Goal: Task Accomplishment & Management: Manage account settings

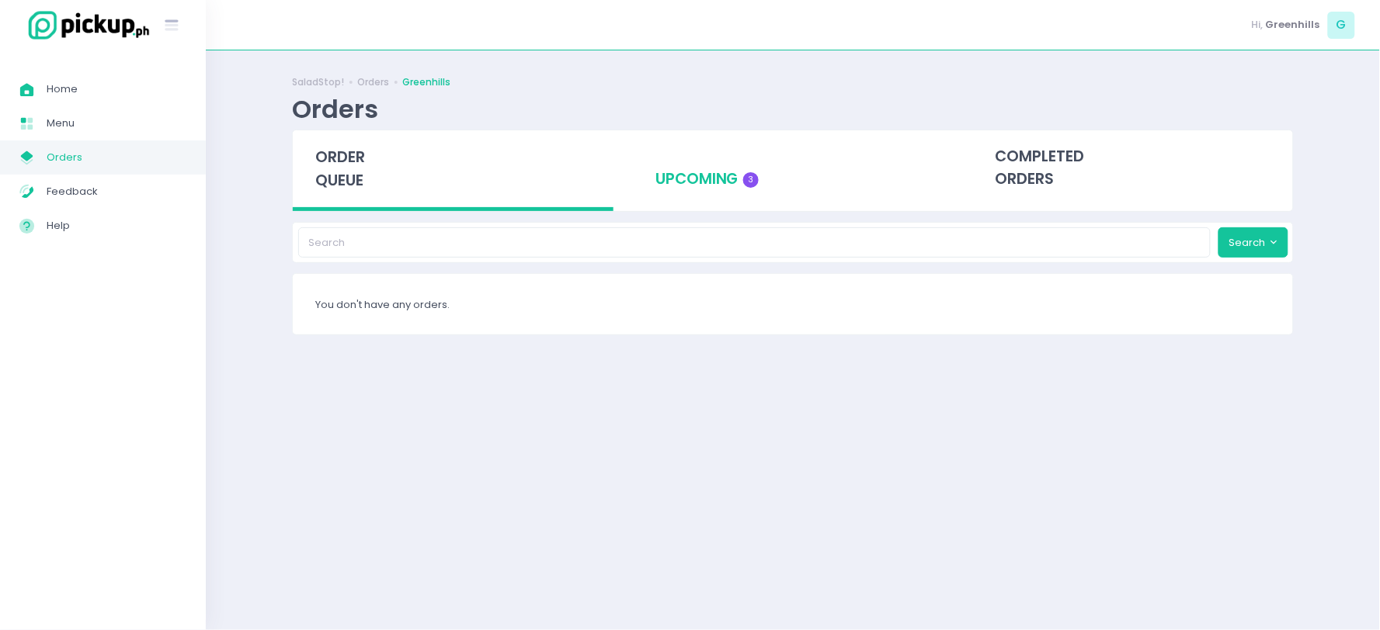
click at [748, 184] on span "3" at bounding box center [751, 180] width 16 height 16
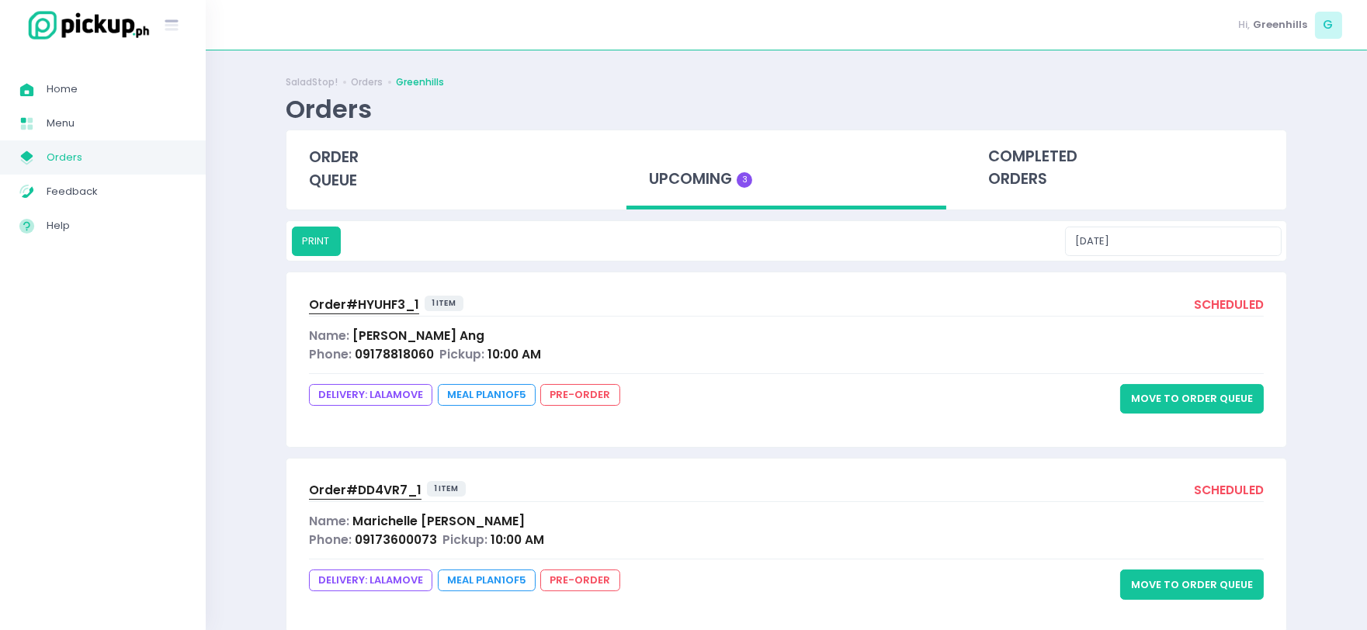
click at [1171, 392] on button "Move to Order Queue" at bounding box center [1192, 399] width 144 height 30
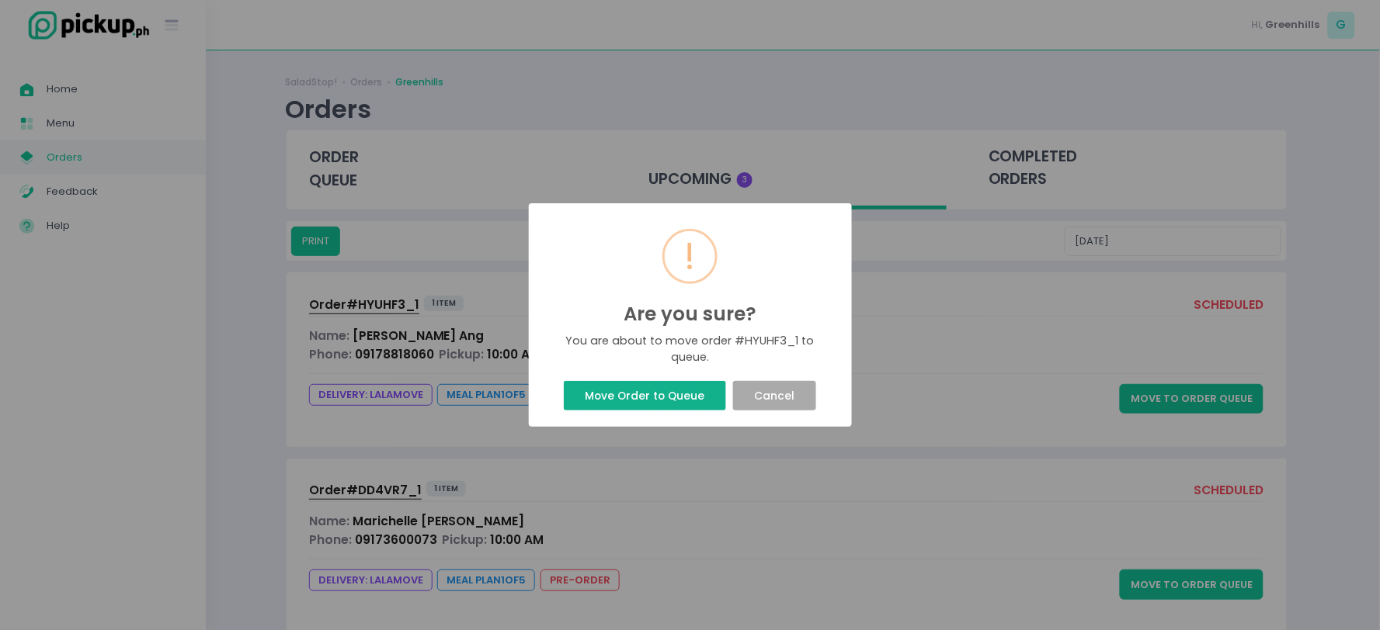
click at [632, 410] on button "Move Order to Queue" at bounding box center [645, 396] width 162 height 30
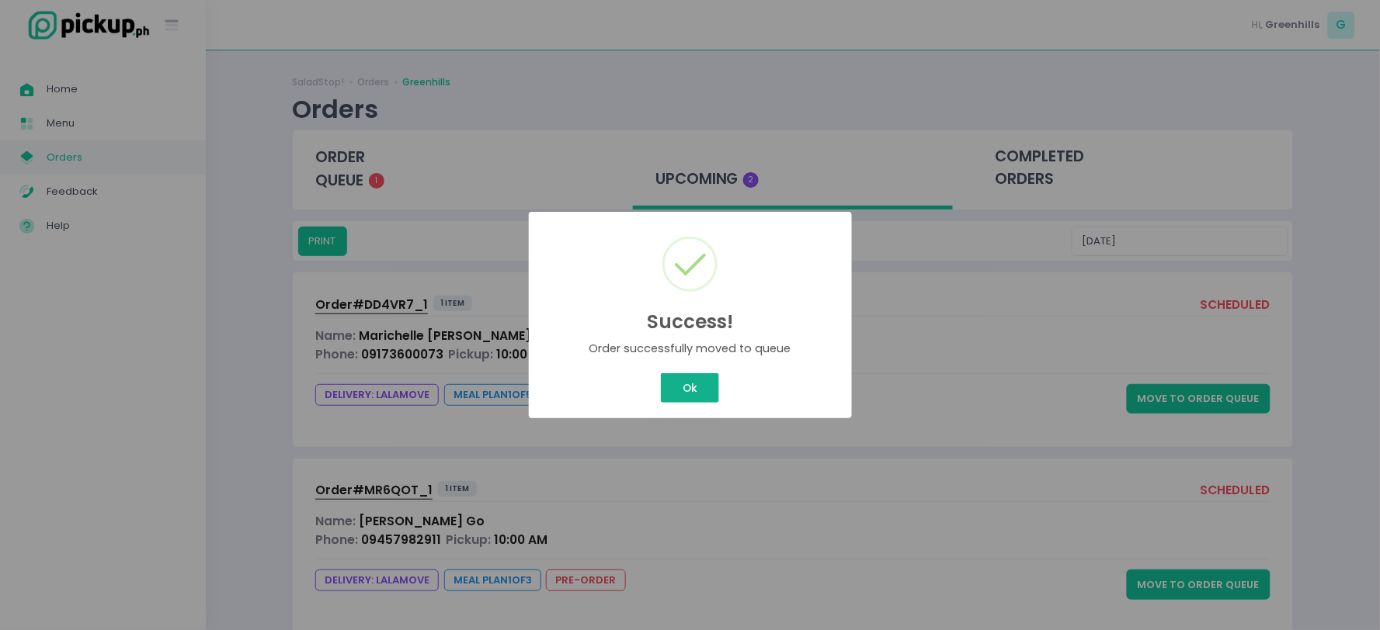
click at [679, 391] on div "Success! × Order successfully moved to queue Ok Cancel" at bounding box center [690, 315] width 1380 height 630
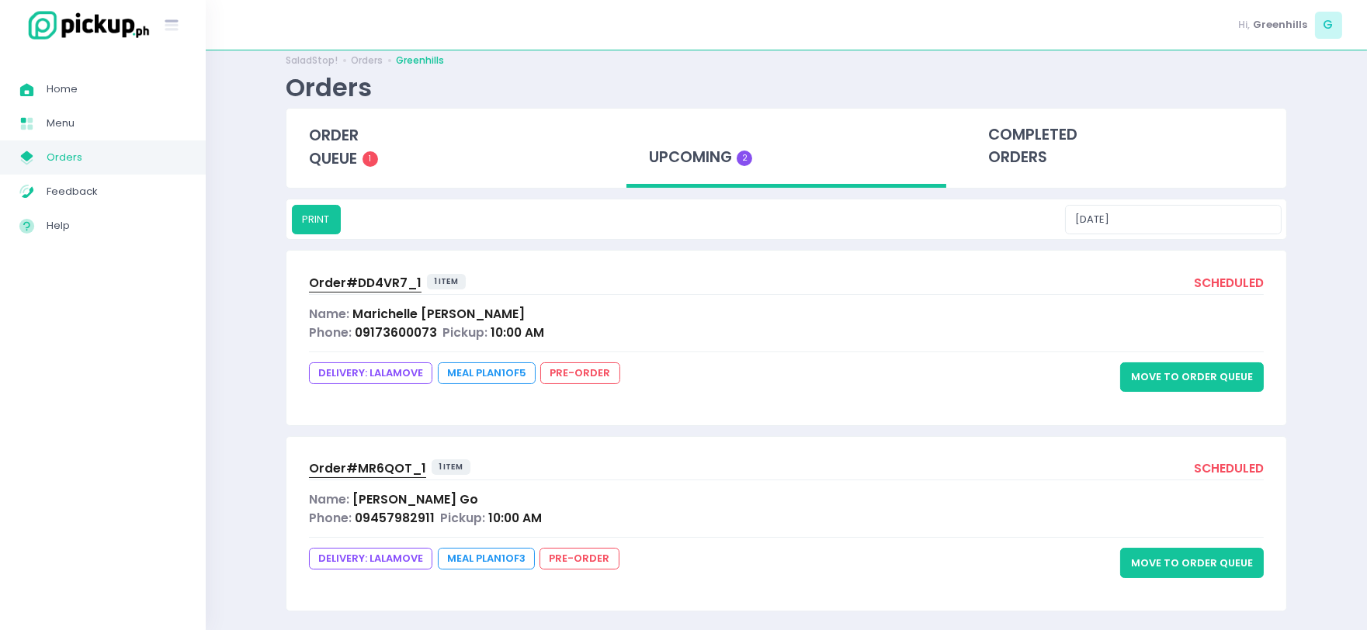
scroll to position [33, 0]
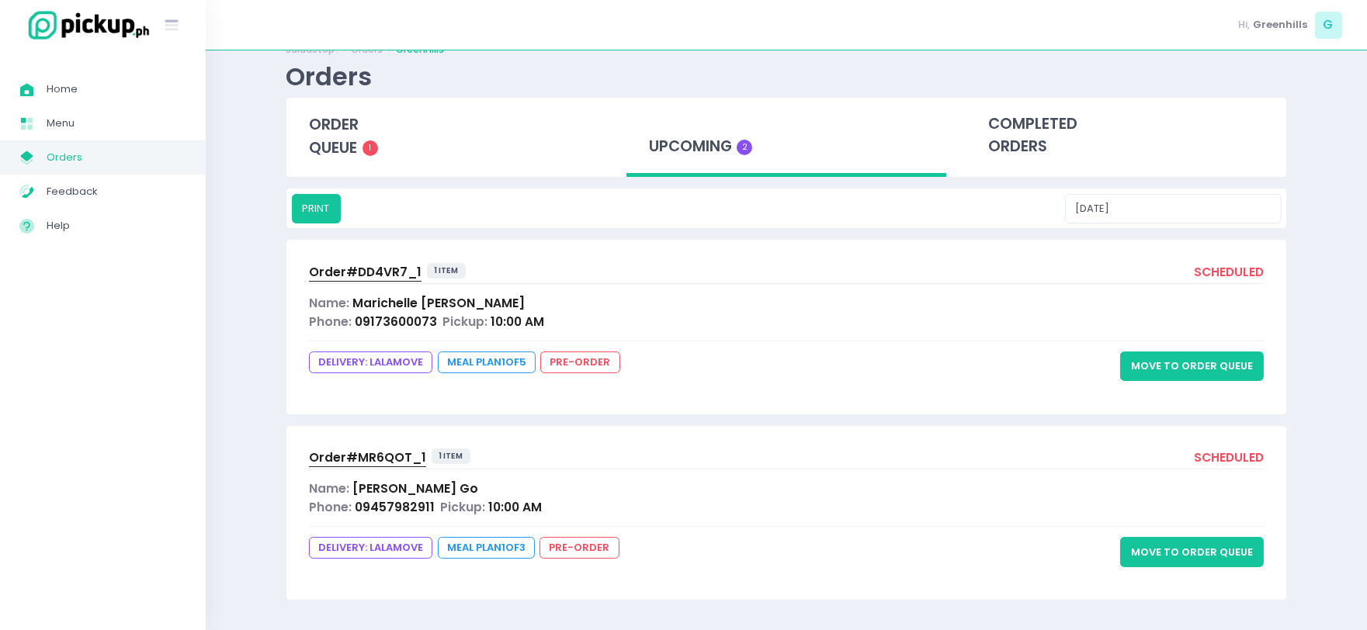
click at [1192, 377] on button "Move to Order Queue" at bounding box center [1192, 367] width 144 height 30
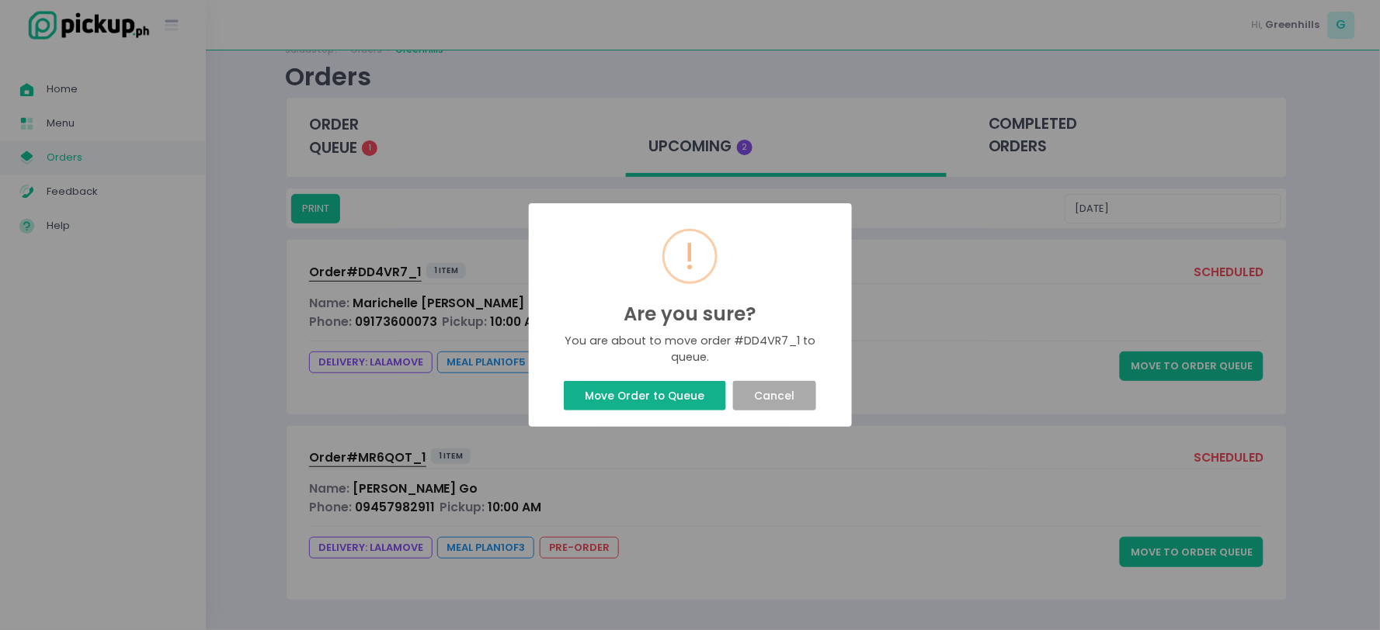
click at [662, 384] on button "Move Order to Queue" at bounding box center [645, 396] width 162 height 30
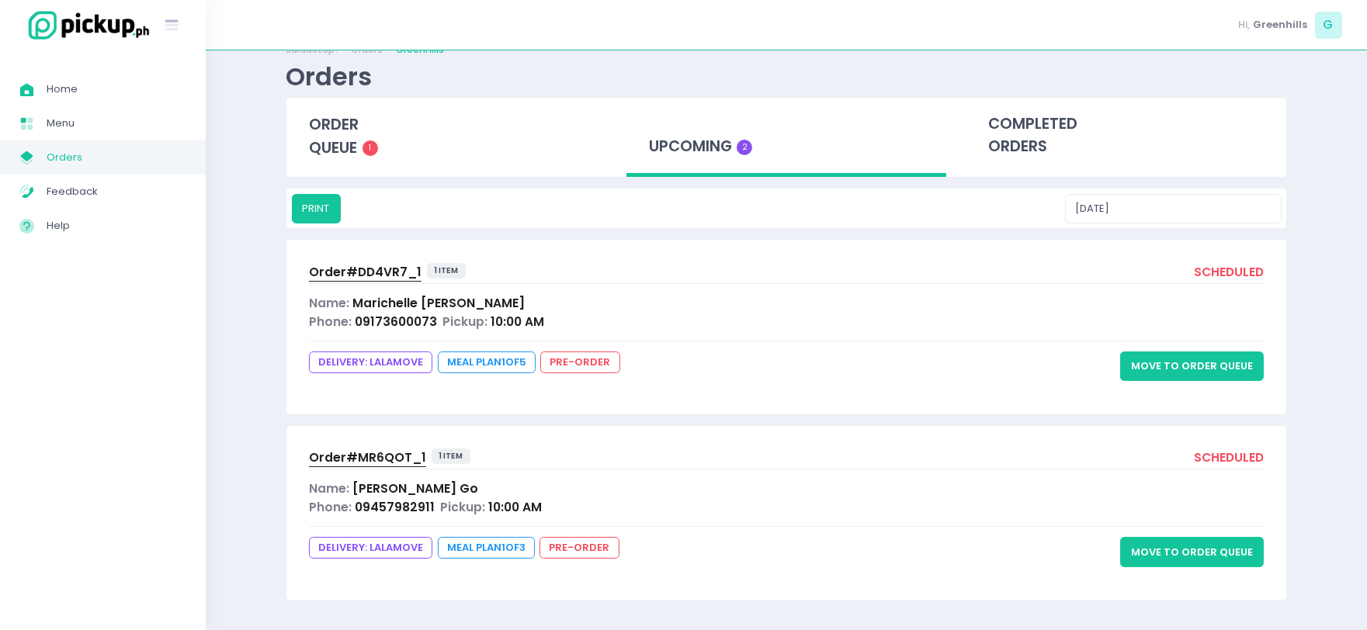
click at [1189, 551] on button "Move to Order Queue" at bounding box center [1192, 552] width 144 height 30
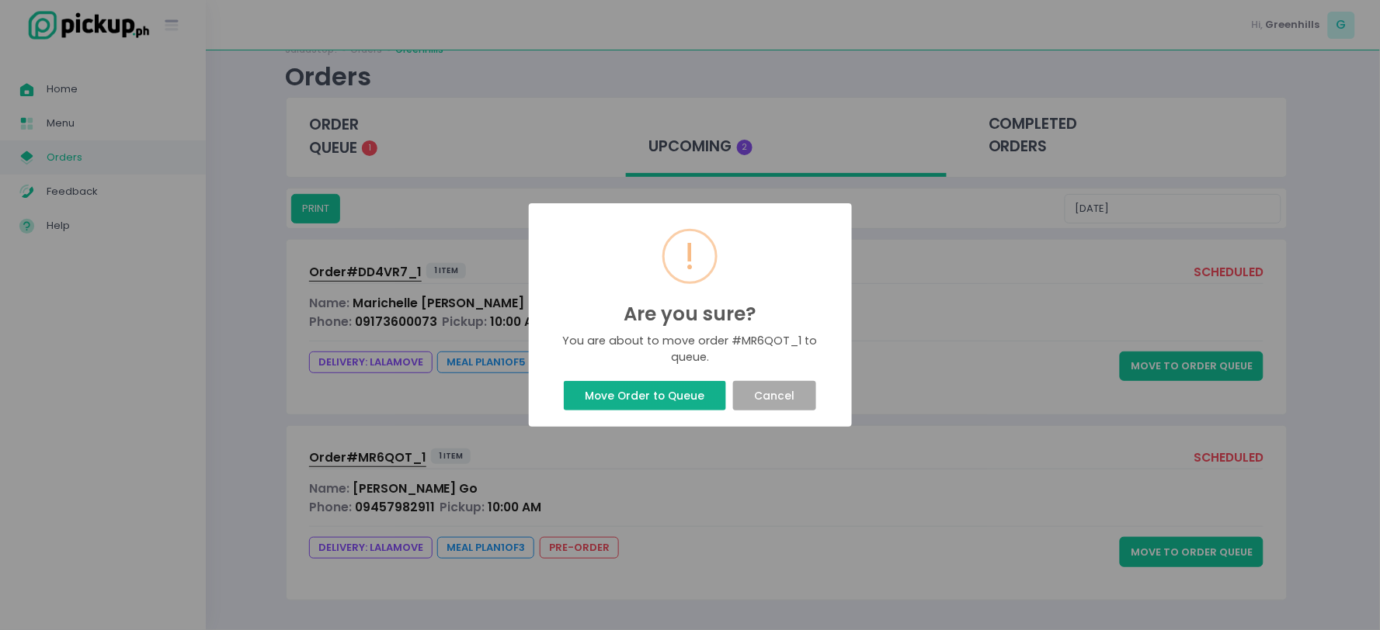
click at [651, 391] on button "Move Order to Queue" at bounding box center [645, 396] width 162 height 30
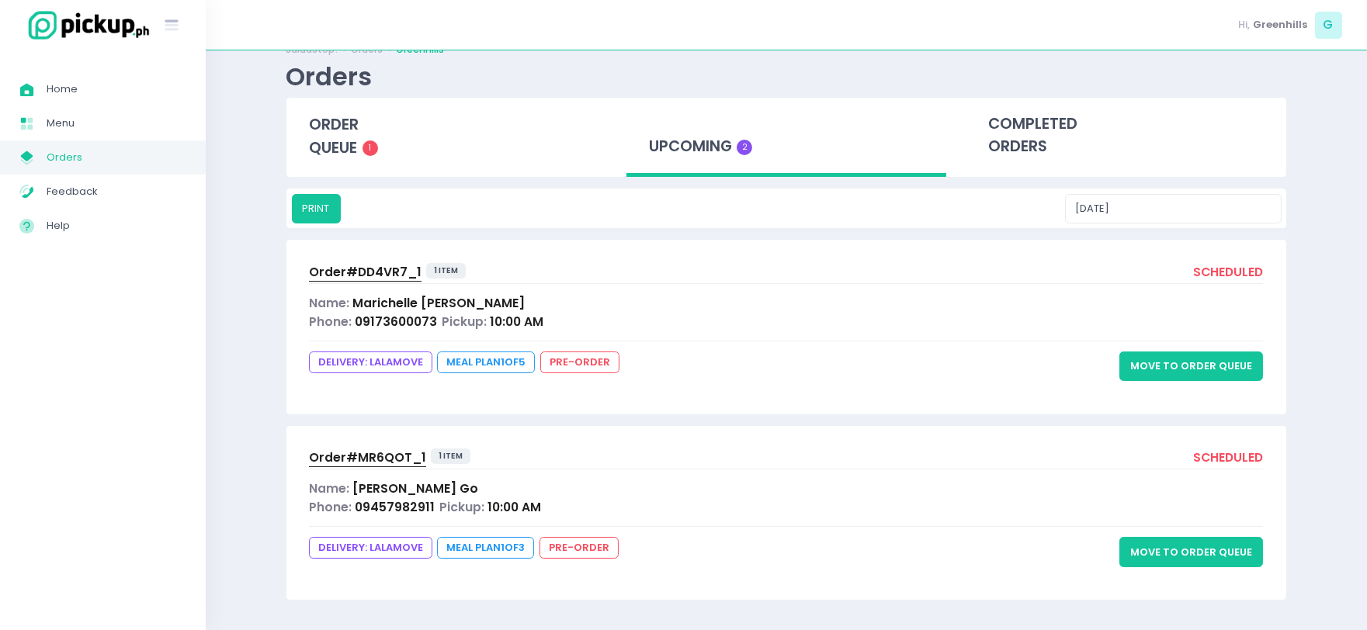
scroll to position [0, 0]
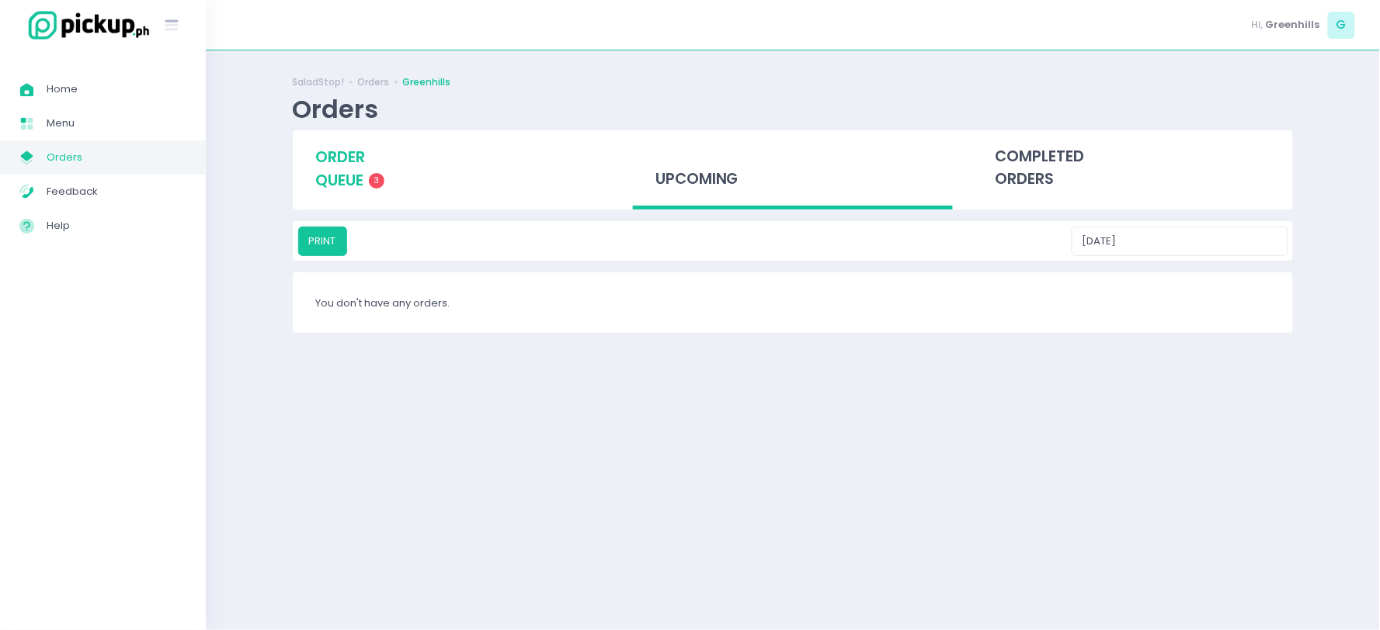
click at [370, 184] on span "3" at bounding box center [377, 181] width 16 height 16
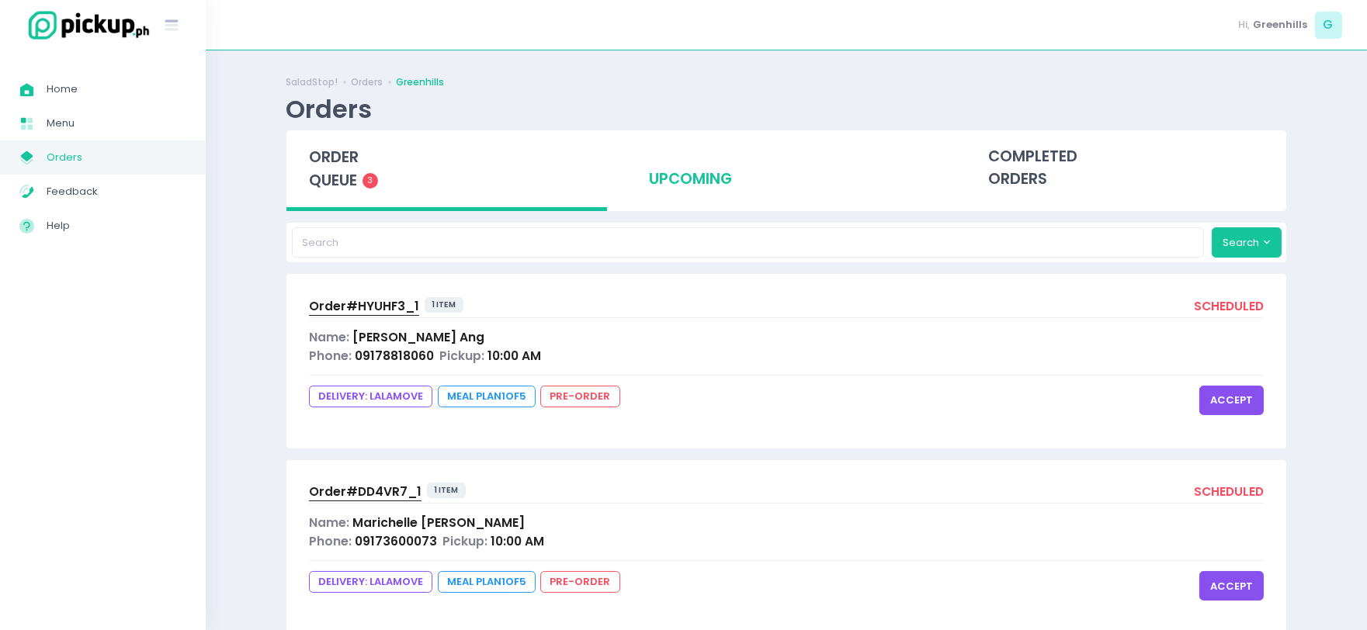
click at [1235, 398] on button "accept" at bounding box center [1232, 401] width 64 height 30
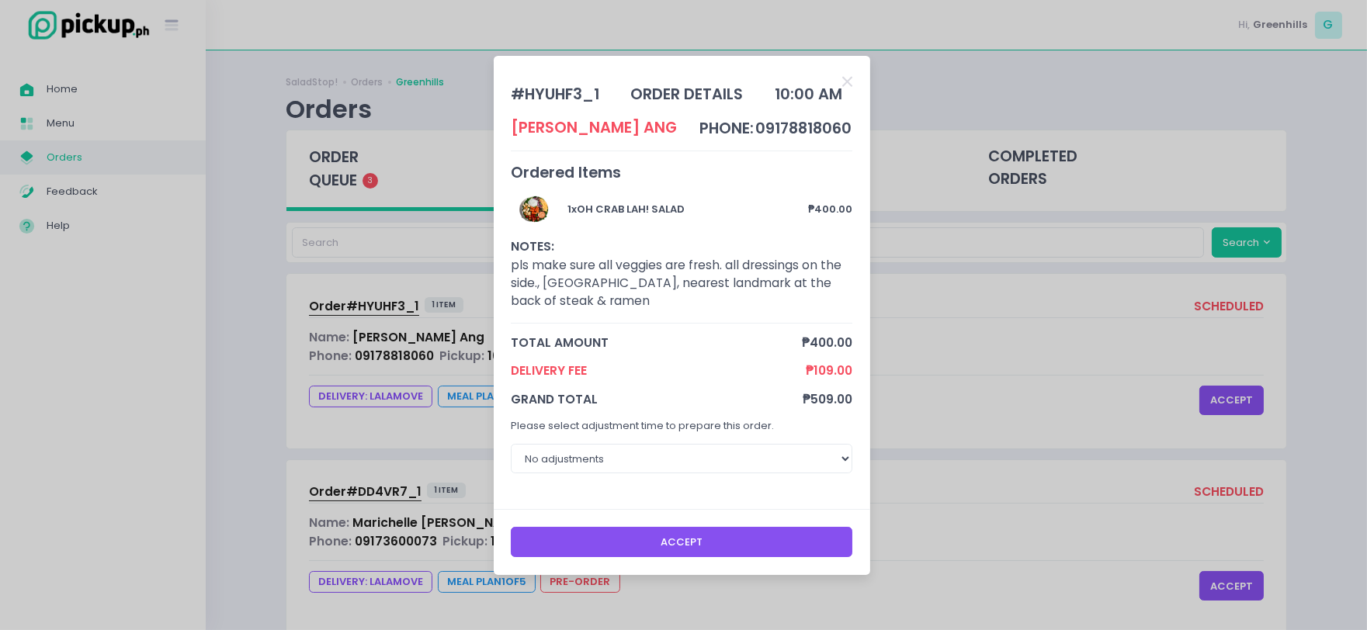
click at [731, 548] on button "Accept" at bounding box center [682, 542] width 342 height 30
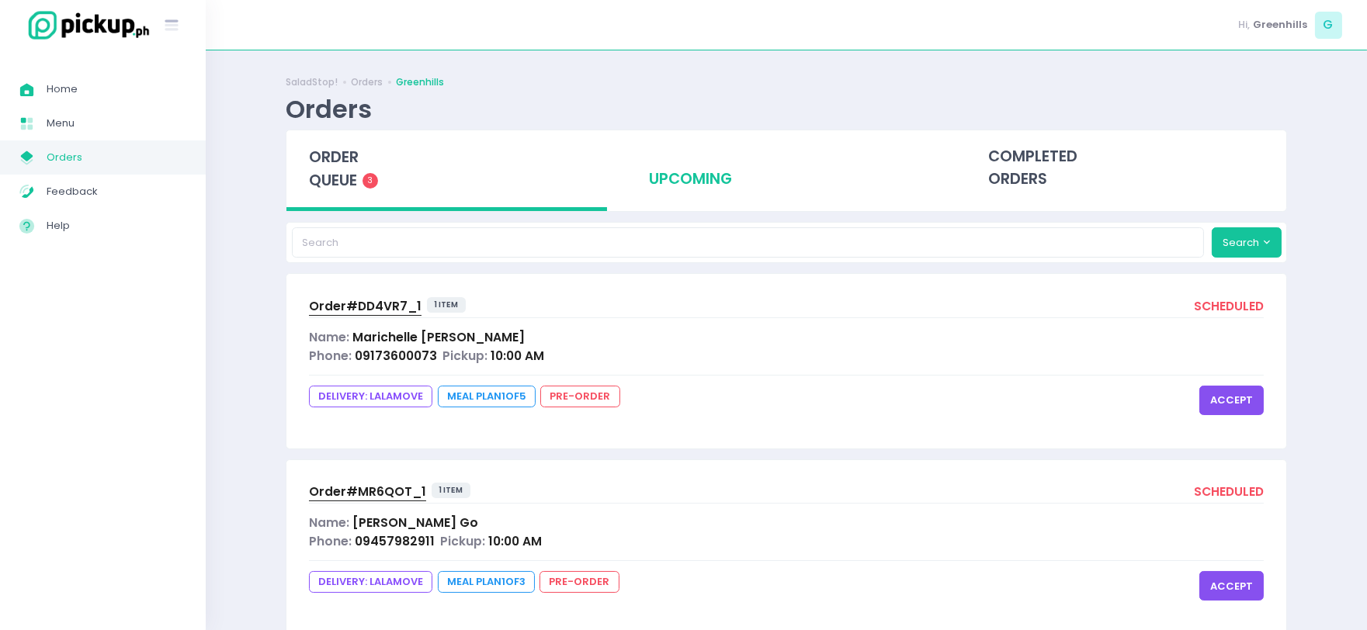
click at [1207, 415] on button "accept" at bounding box center [1232, 401] width 64 height 30
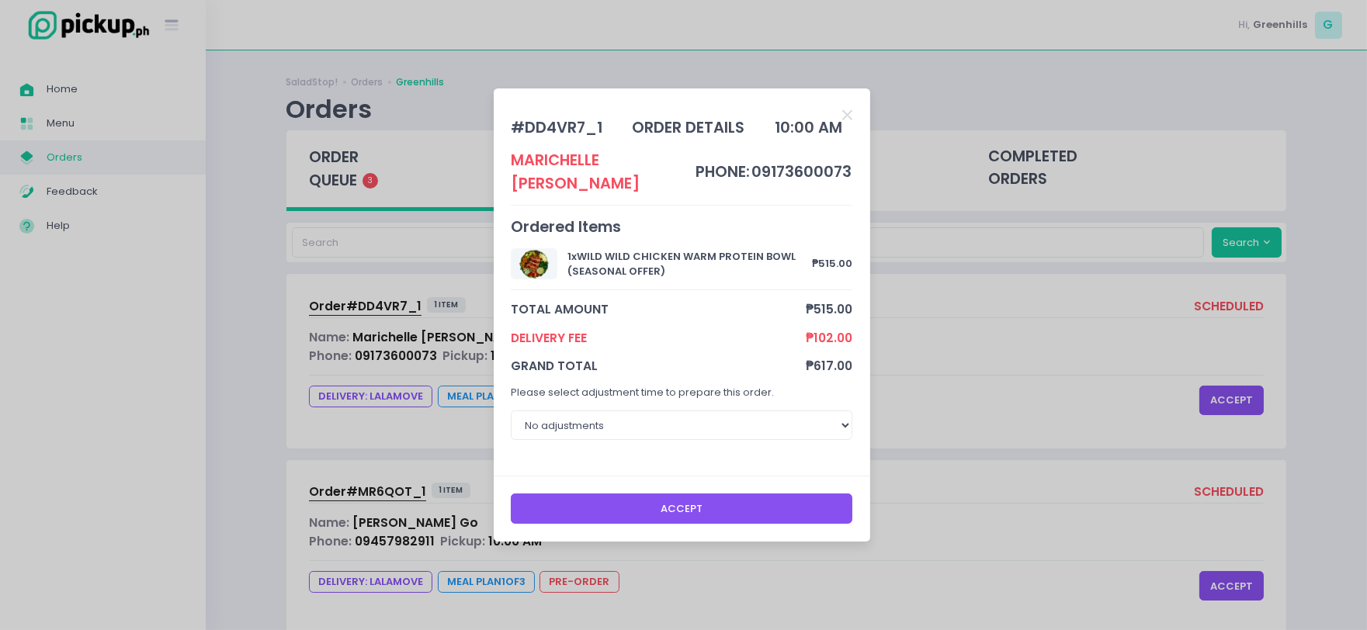
click at [596, 509] on button "Accept" at bounding box center [682, 509] width 342 height 30
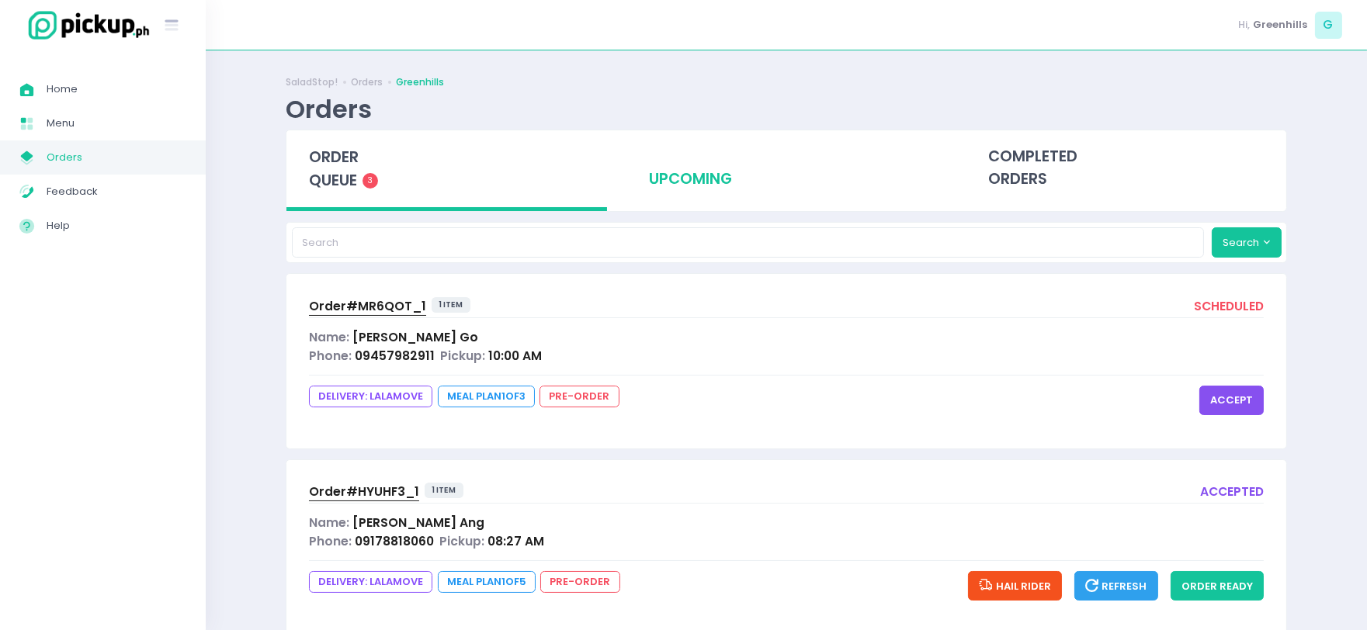
click at [1229, 384] on div "Order# MR6QOT_1 1 item scheduled Name: [PERSON_NAME] Phone: 09457982911 Pickup:…" at bounding box center [787, 361] width 1000 height 174
click at [1224, 400] on button "accept" at bounding box center [1232, 401] width 64 height 30
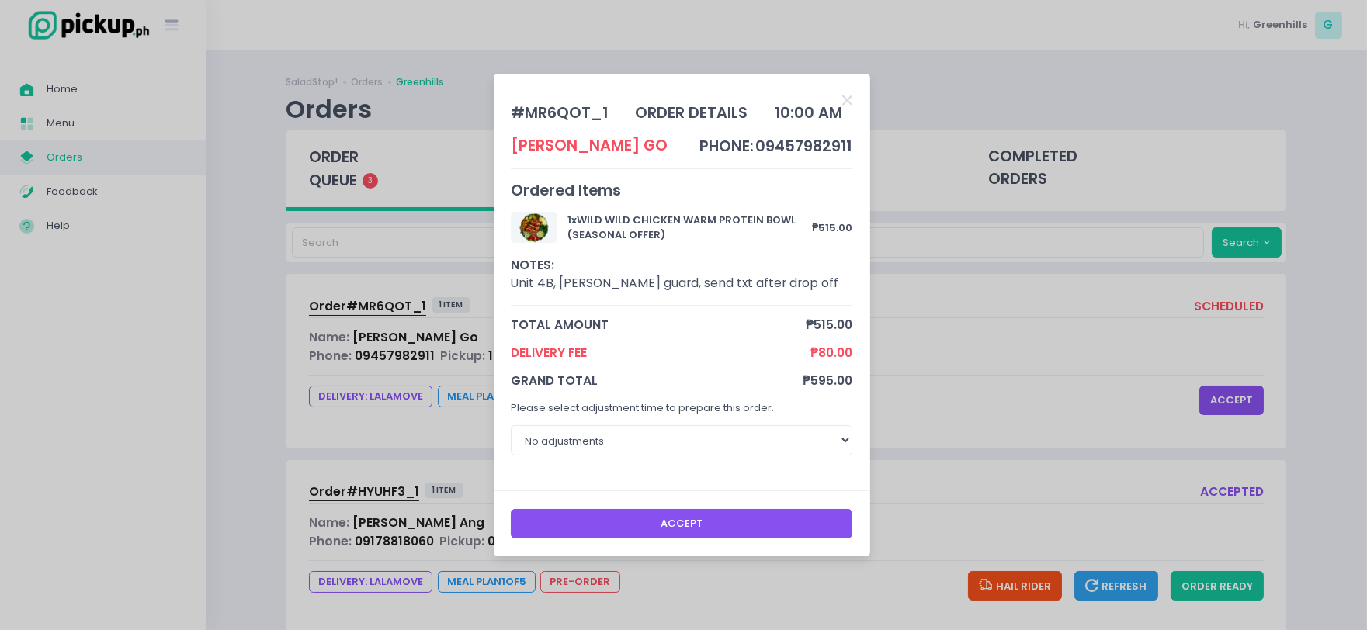
click at [704, 515] on button "Accept" at bounding box center [682, 524] width 342 height 30
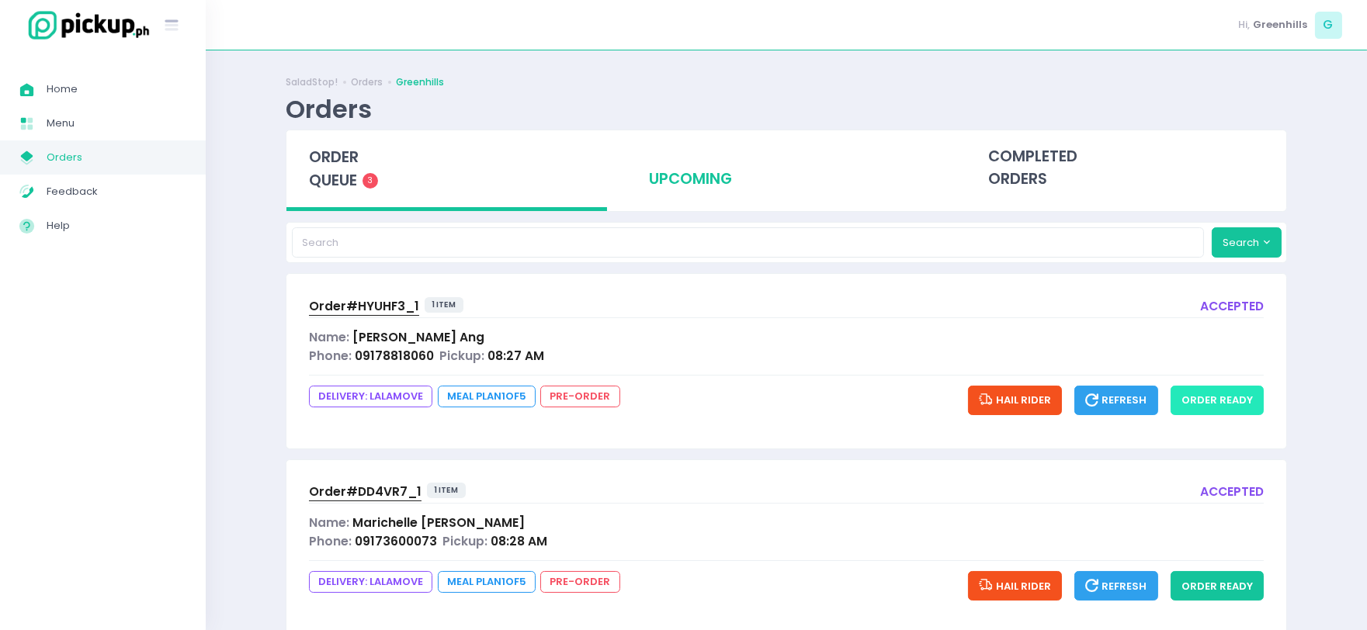
click at [1221, 394] on button "order ready" at bounding box center [1217, 401] width 93 height 30
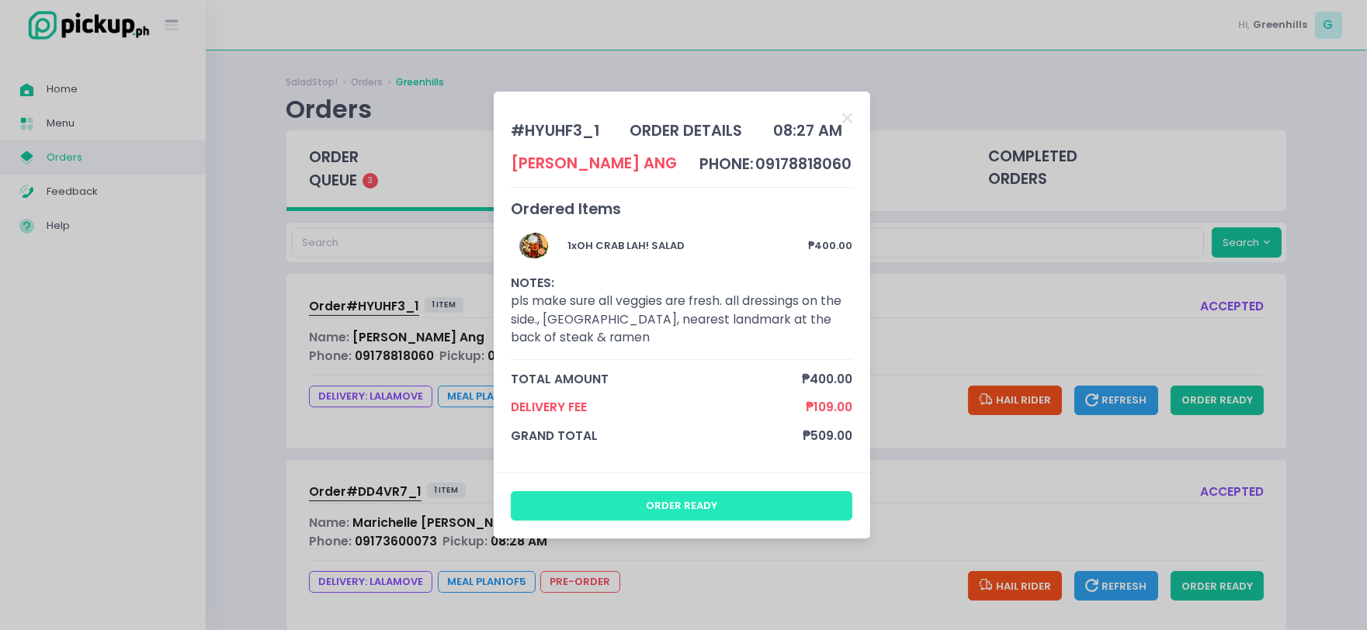
click at [792, 507] on button "order ready" at bounding box center [682, 506] width 342 height 30
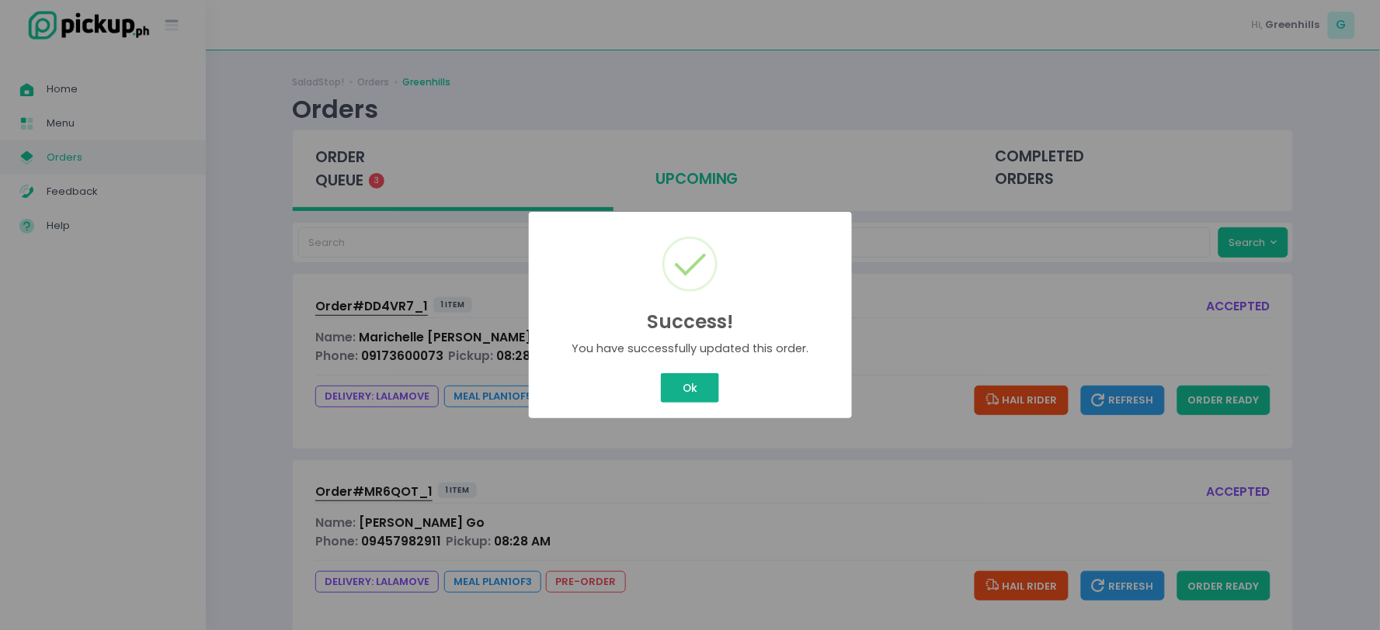
click at [670, 385] on button "Ok" at bounding box center [689, 388] width 57 height 30
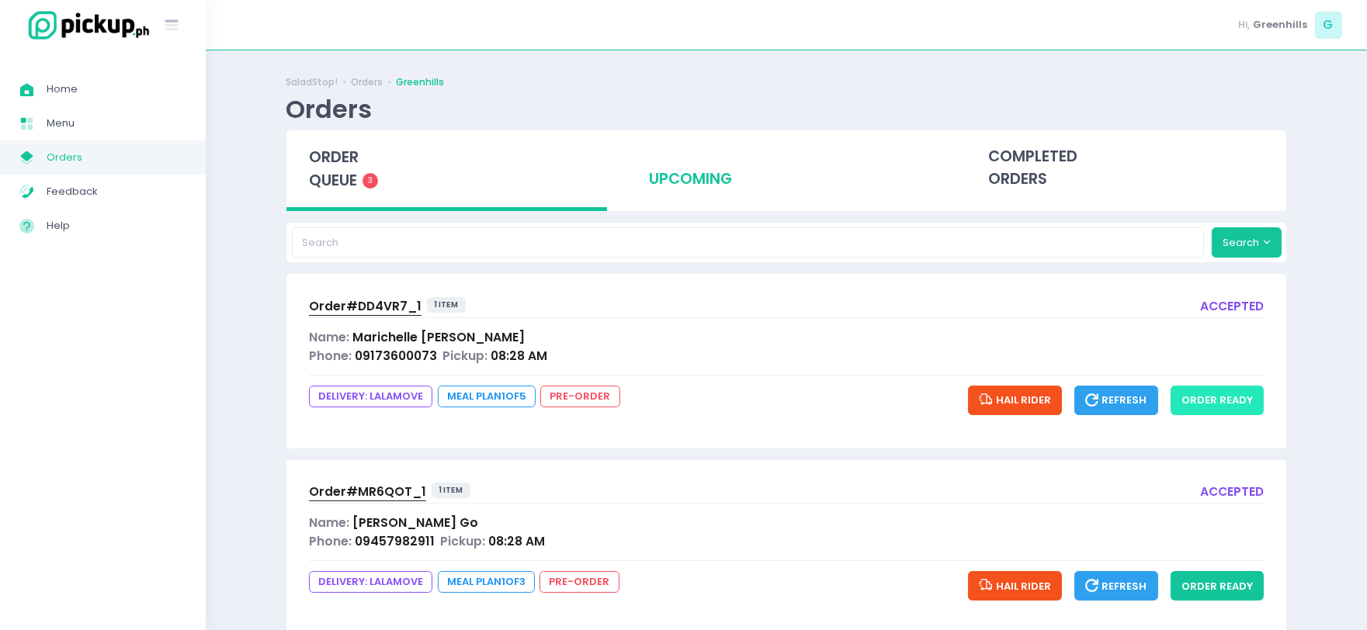
click at [1197, 405] on button "order ready" at bounding box center [1217, 401] width 93 height 30
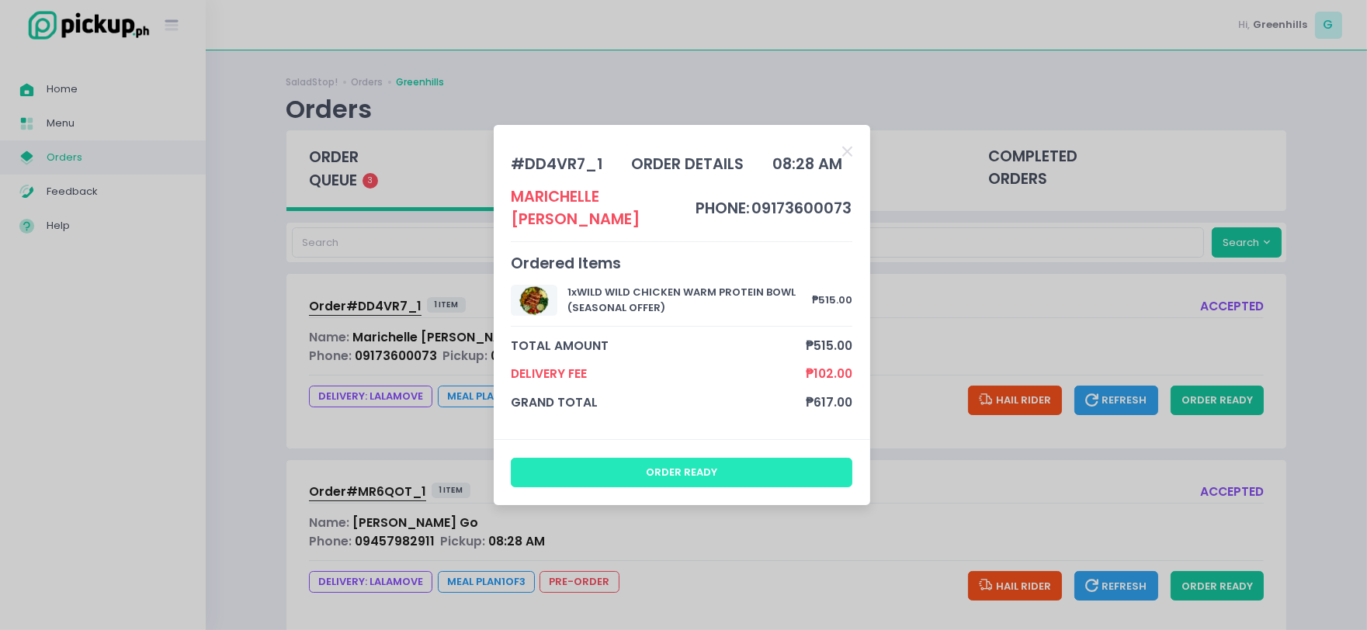
click at [694, 472] on button "order ready" at bounding box center [682, 473] width 342 height 30
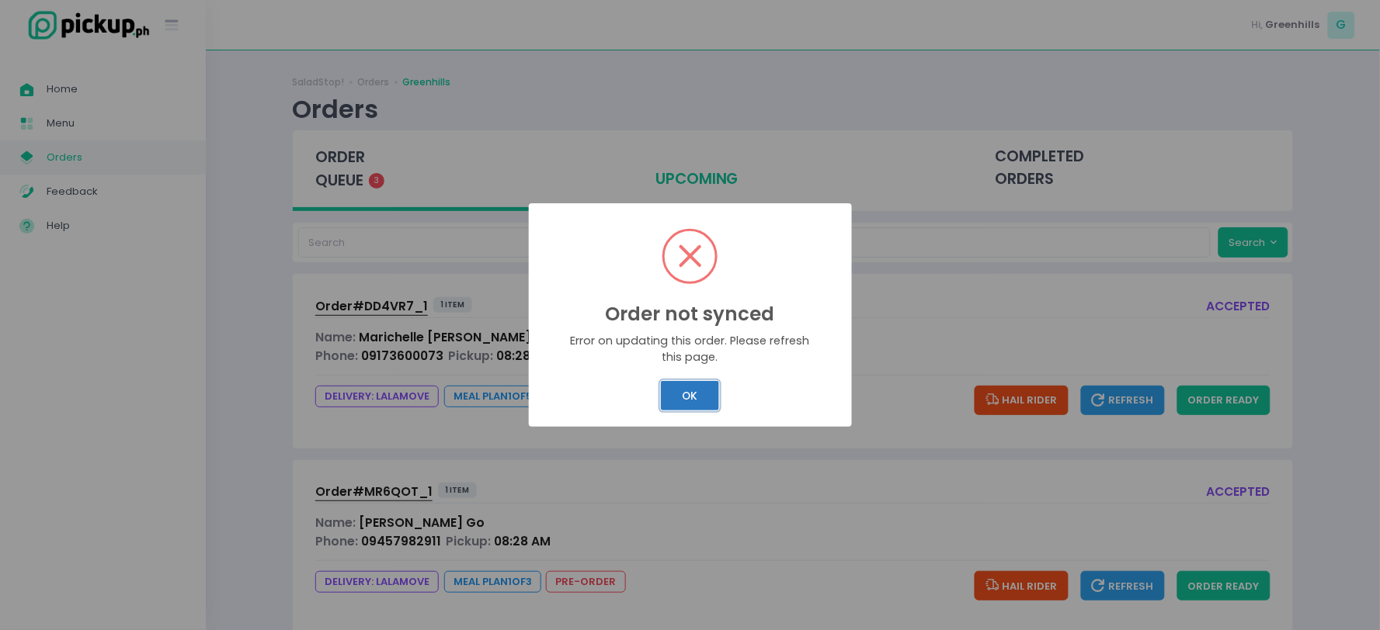
click at [696, 385] on button "OK" at bounding box center [690, 396] width 58 height 30
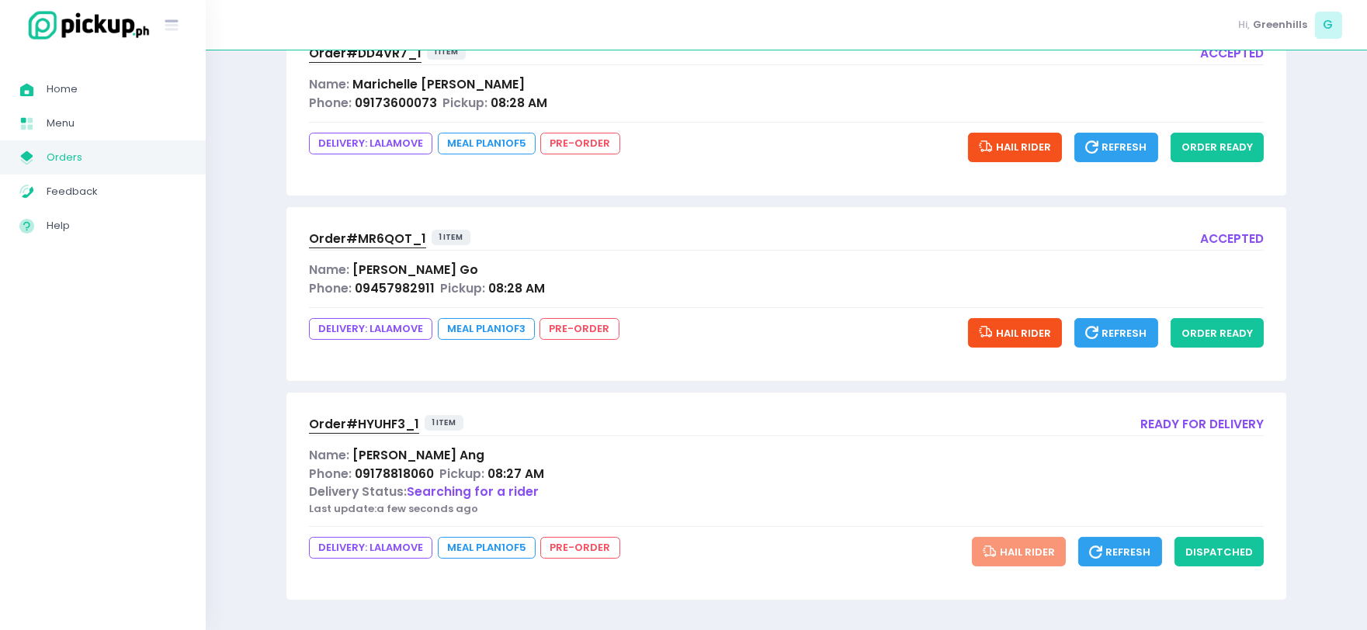
scroll to position [254, 0]
click at [1230, 322] on button "order ready" at bounding box center [1217, 333] width 93 height 30
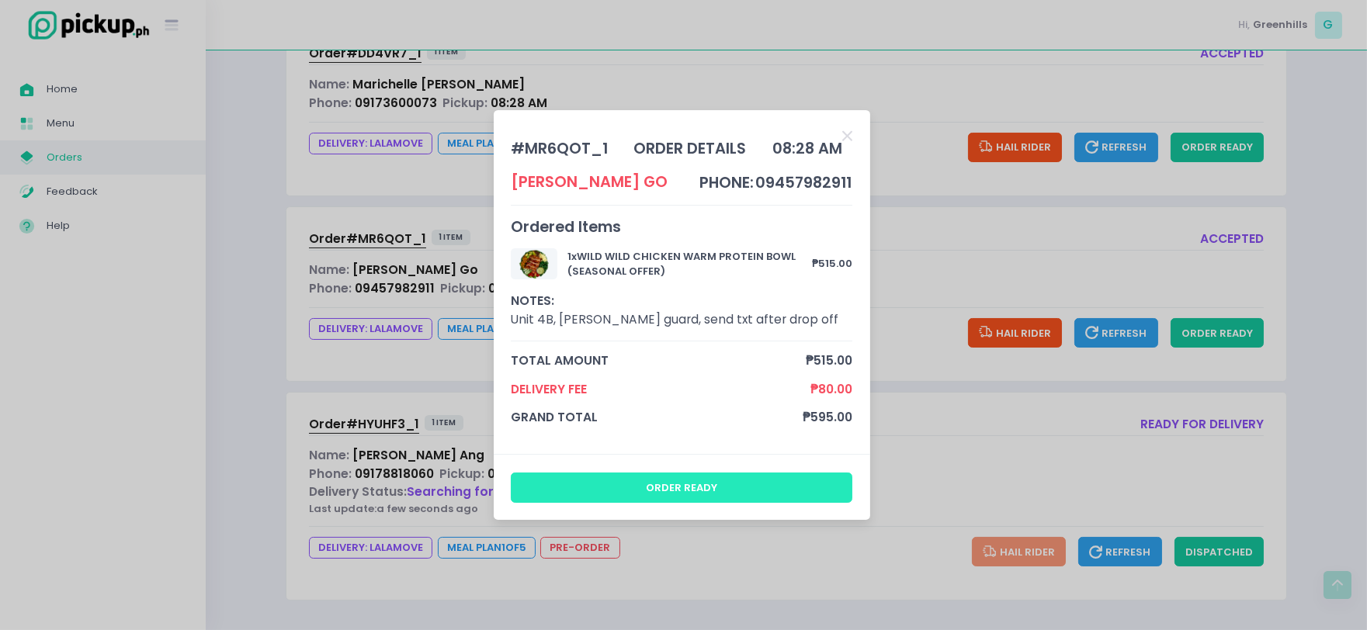
click at [720, 478] on button "order ready" at bounding box center [682, 488] width 342 height 30
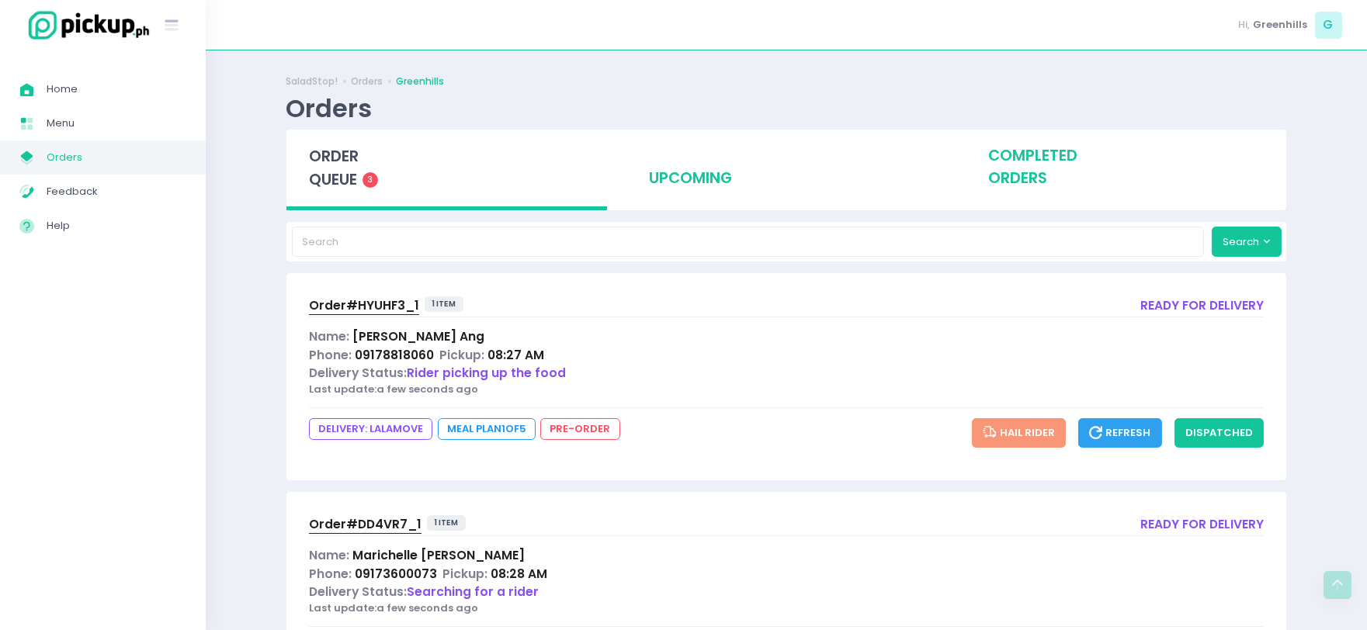
scroll to position [0, 0]
click at [1233, 429] on button "dispatched" at bounding box center [1219, 434] width 89 height 30
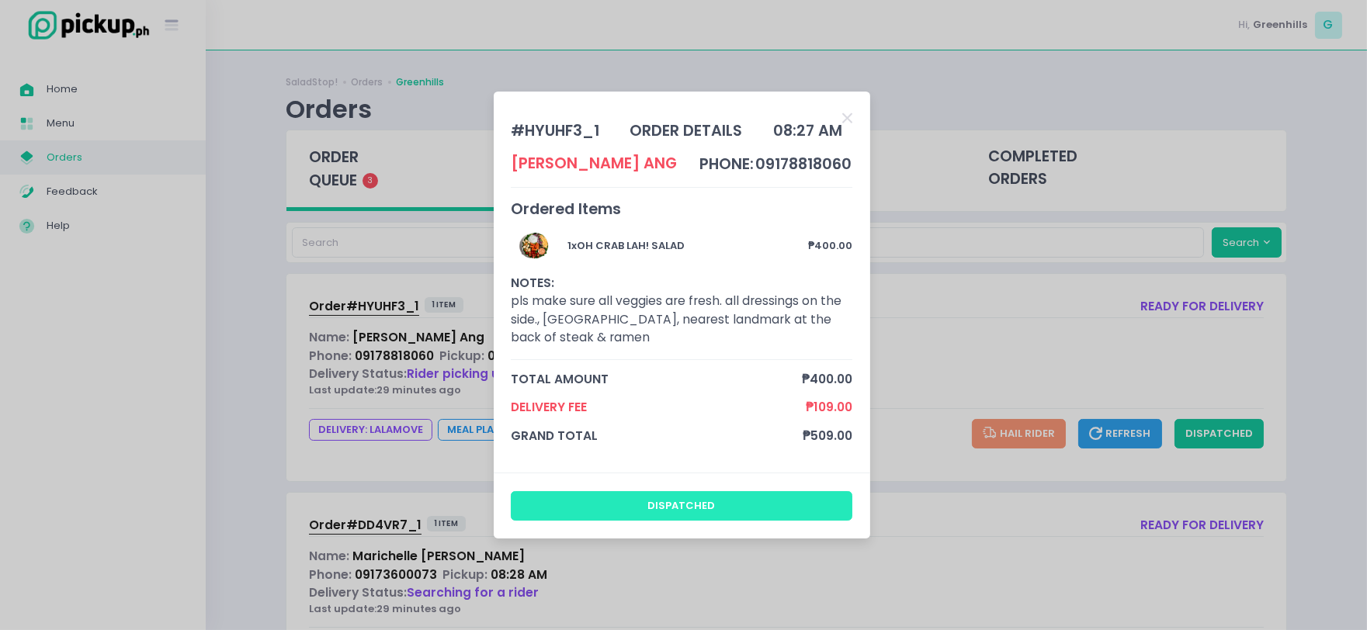
click at [680, 497] on button "dispatched" at bounding box center [682, 506] width 342 height 30
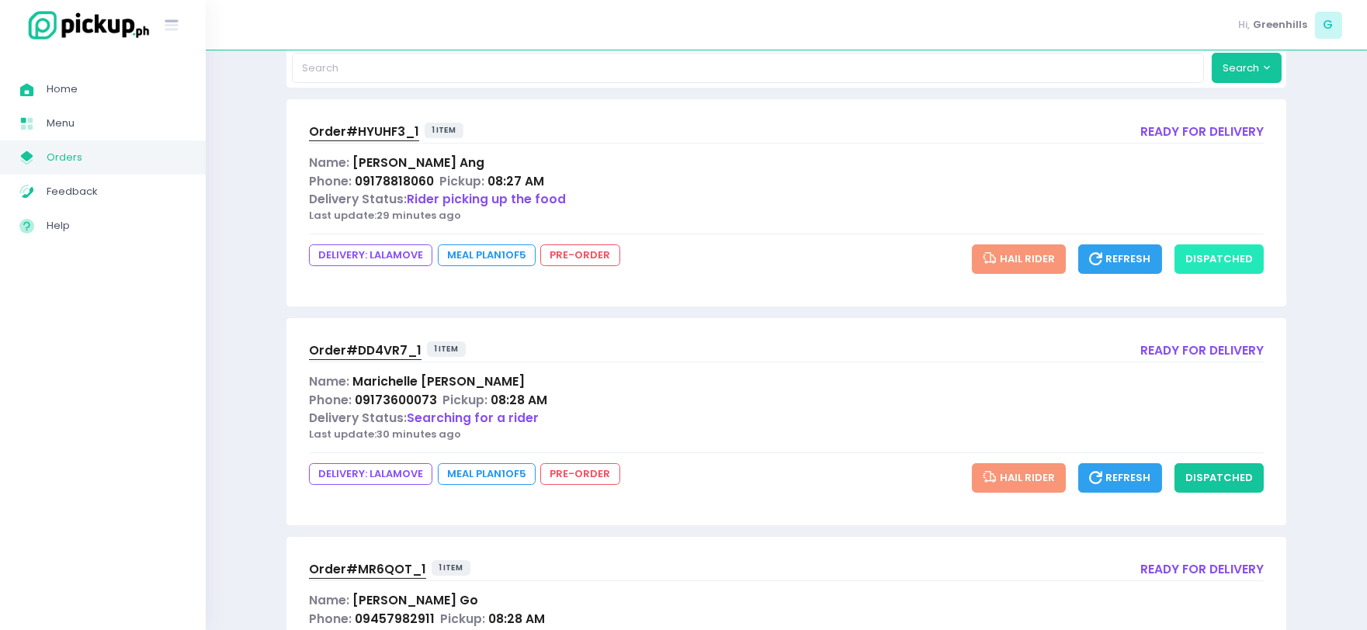
scroll to position [183, 0]
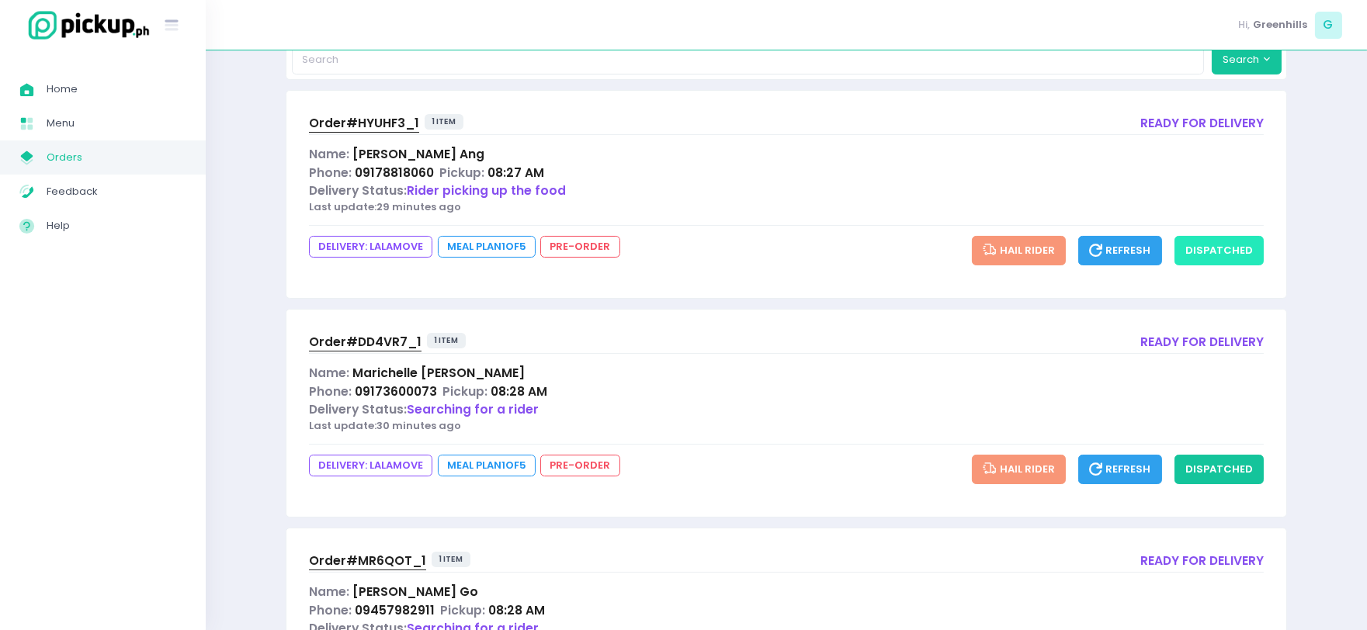
click at [1248, 250] on button "dispatched" at bounding box center [1219, 251] width 89 height 30
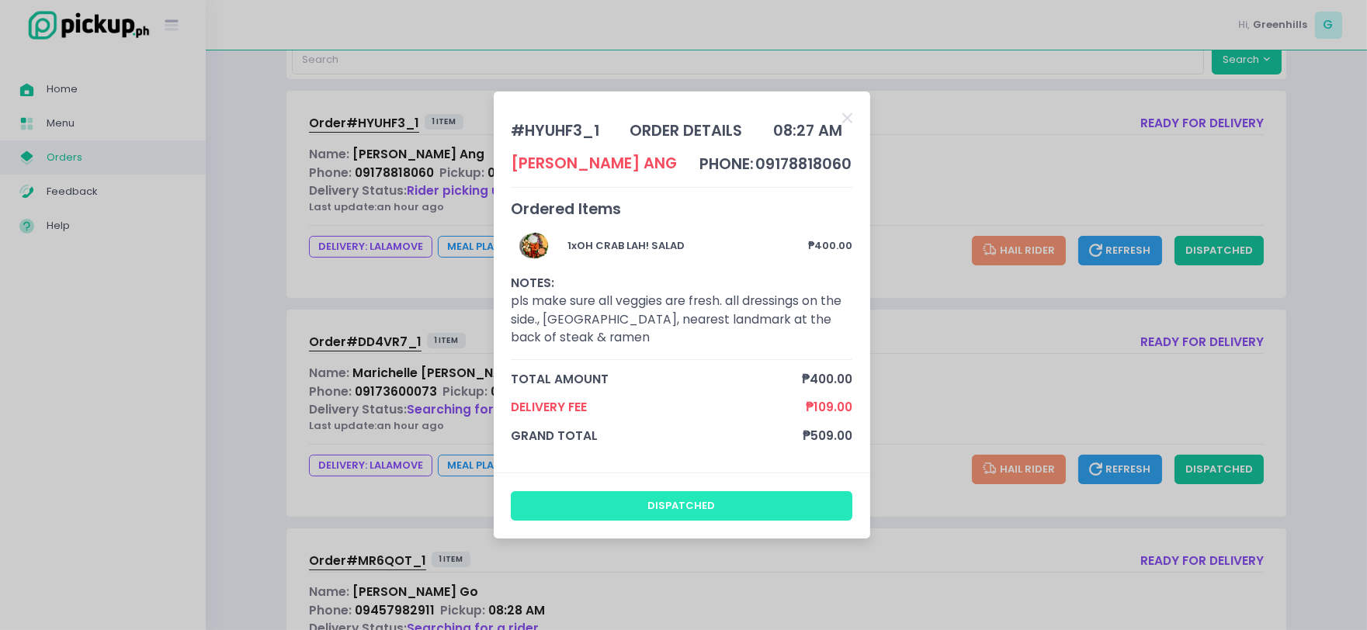
click at [653, 491] on button "dispatched" at bounding box center [682, 506] width 342 height 30
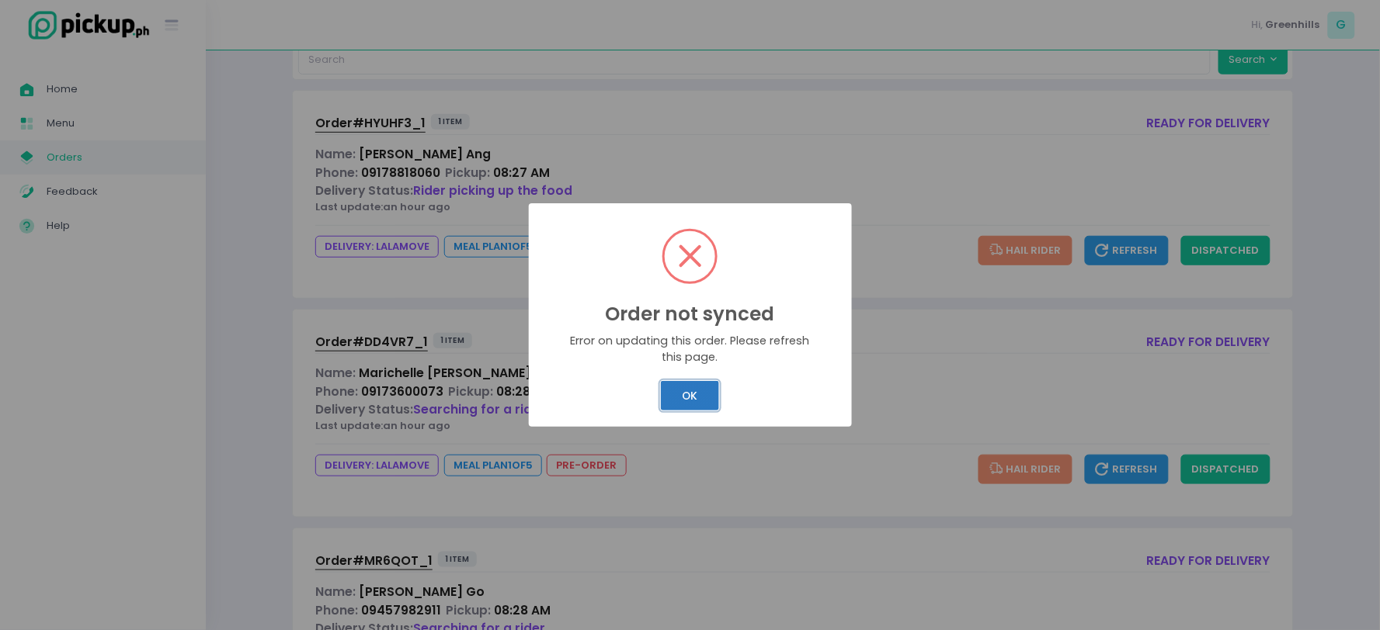
click at [680, 385] on button "OK" at bounding box center [690, 396] width 58 height 30
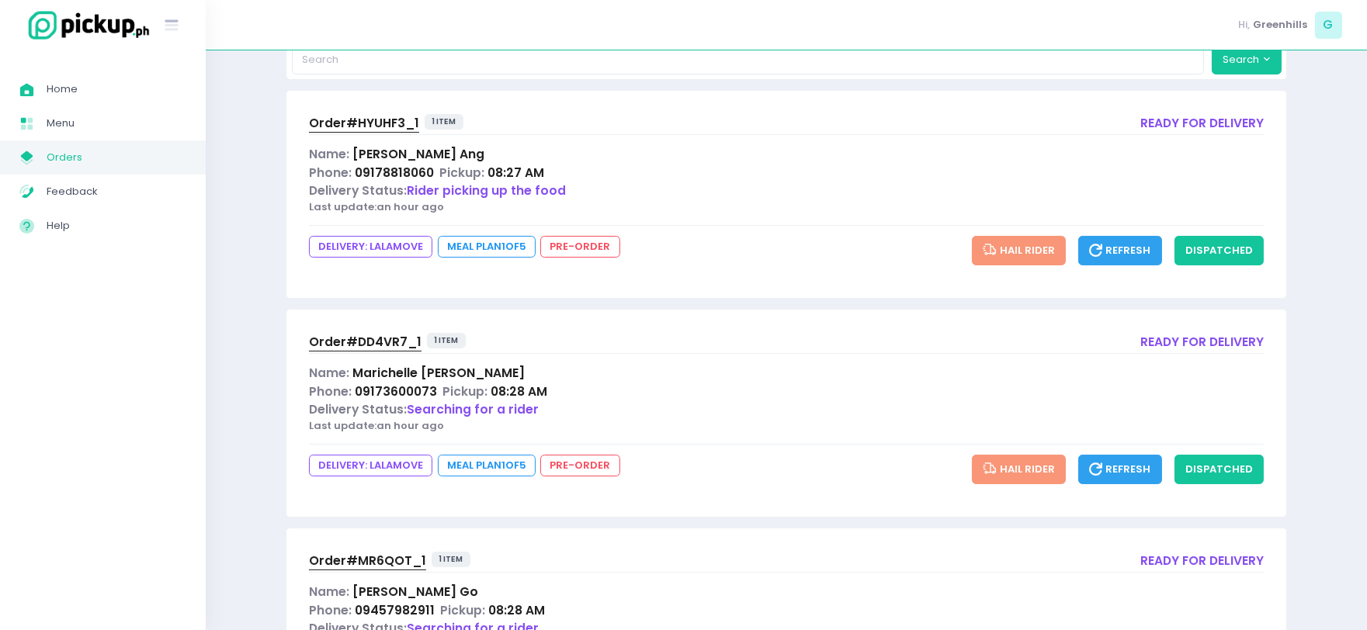
scroll to position [321, 0]
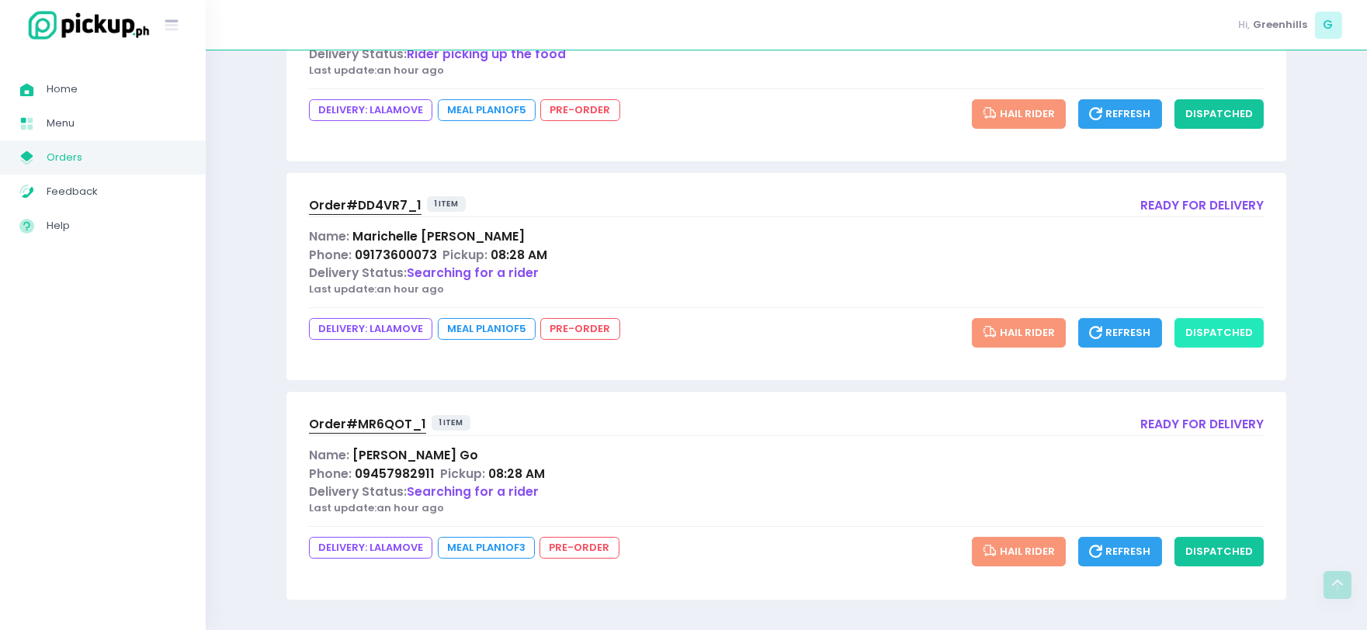
click at [1200, 322] on button "dispatched" at bounding box center [1219, 333] width 89 height 30
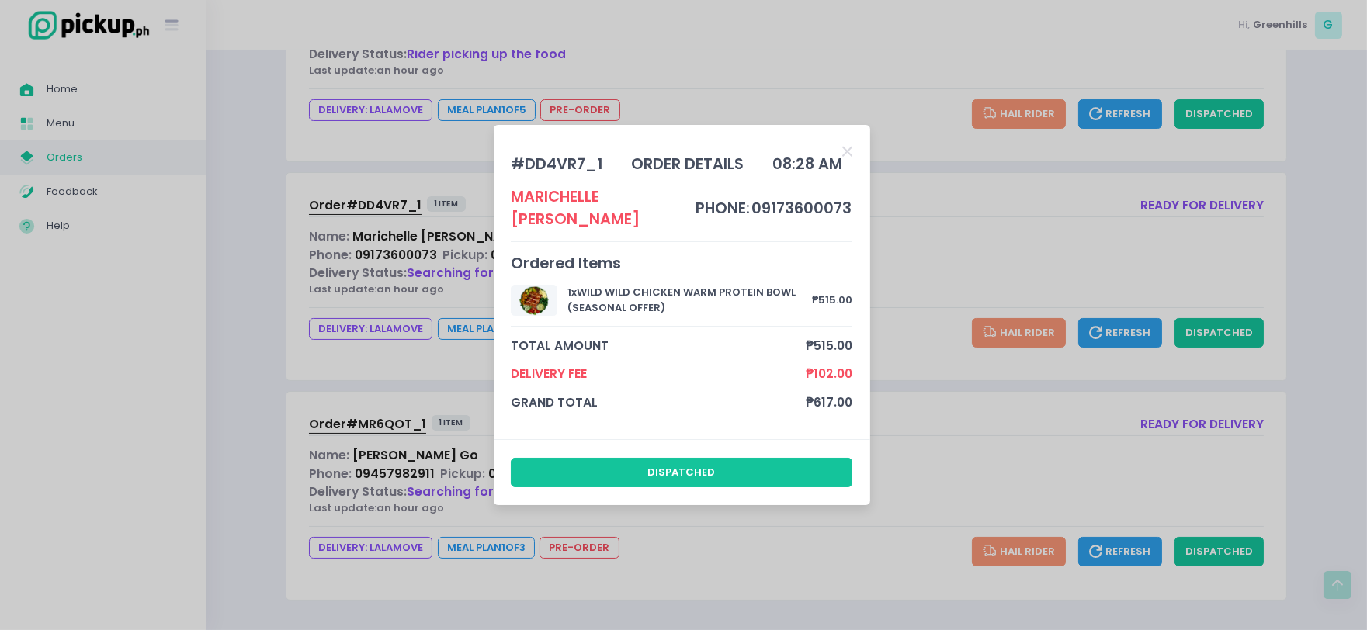
click at [708, 443] on div "dispatched" at bounding box center [682, 472] width 377 height 66
click at [708, 458] on button "dispatched" at bounding box center [682, 473] width 342 height 30
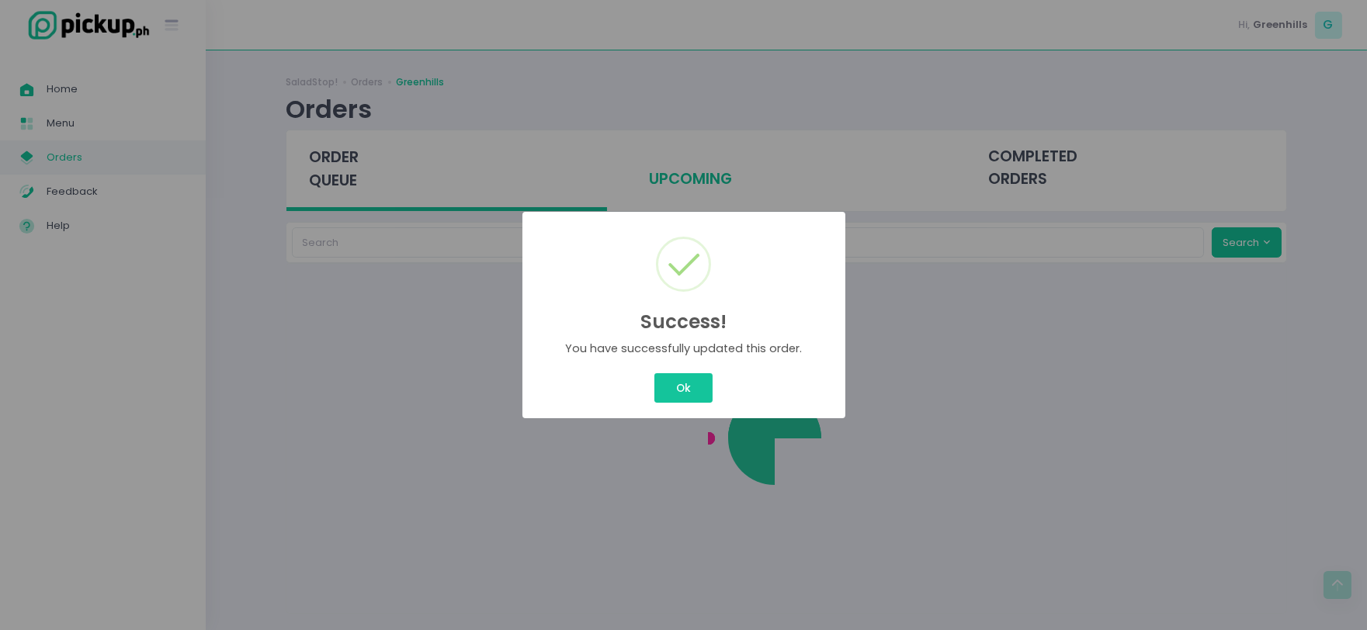
scroll to position [0, 0]
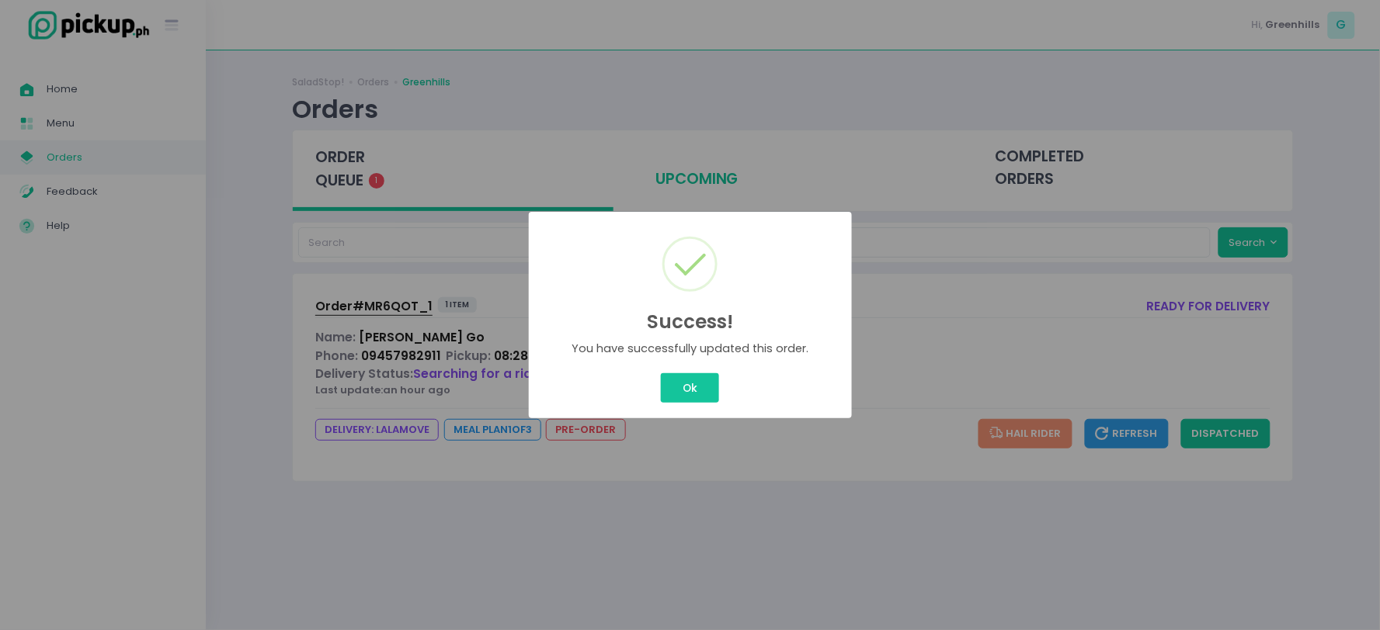
click at [661, 373] on button "Ok" at bounding box center [689, 388] width 57 height 30
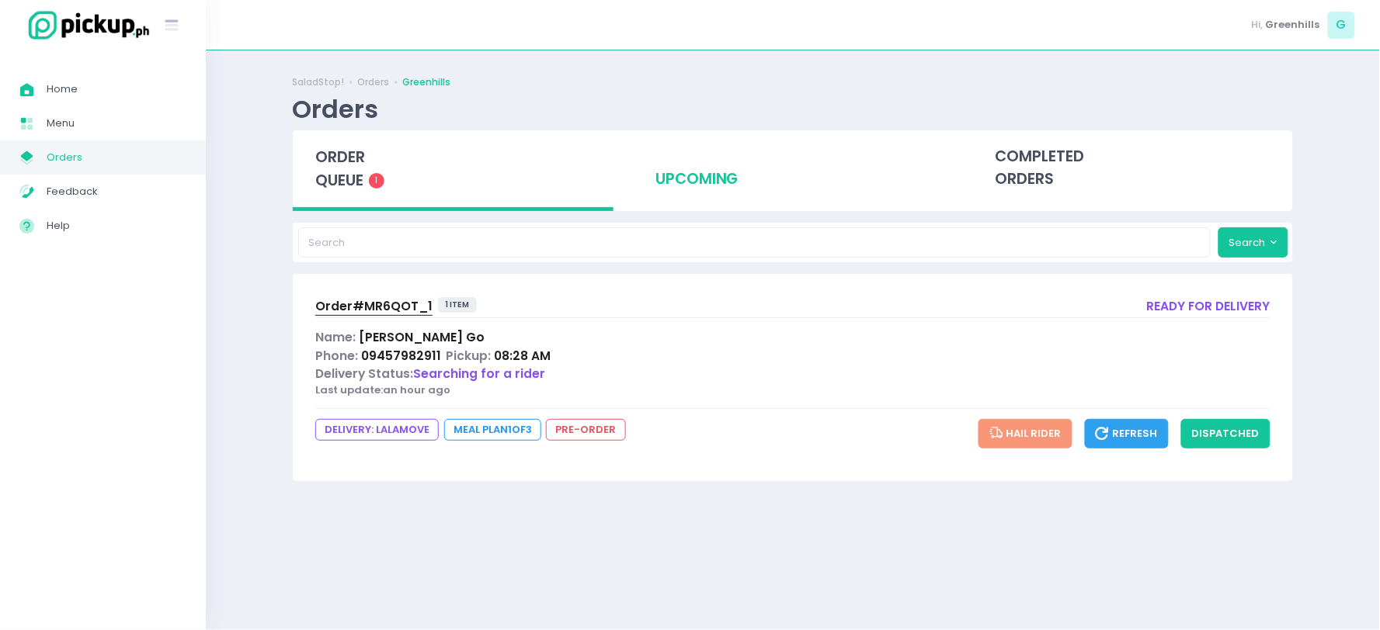
click at [385, 300] on span "Order# MR6QOT_1" at bounding box center [373, 306] width 117 height 16
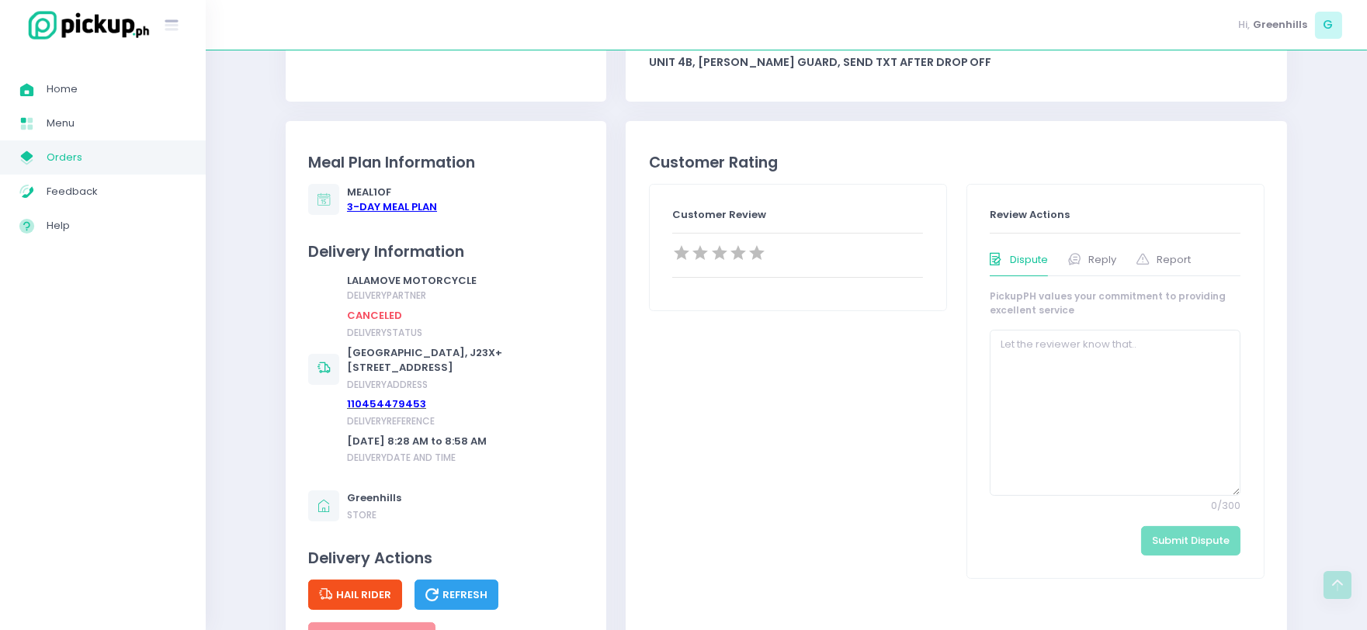
scroll to position [517, 0]
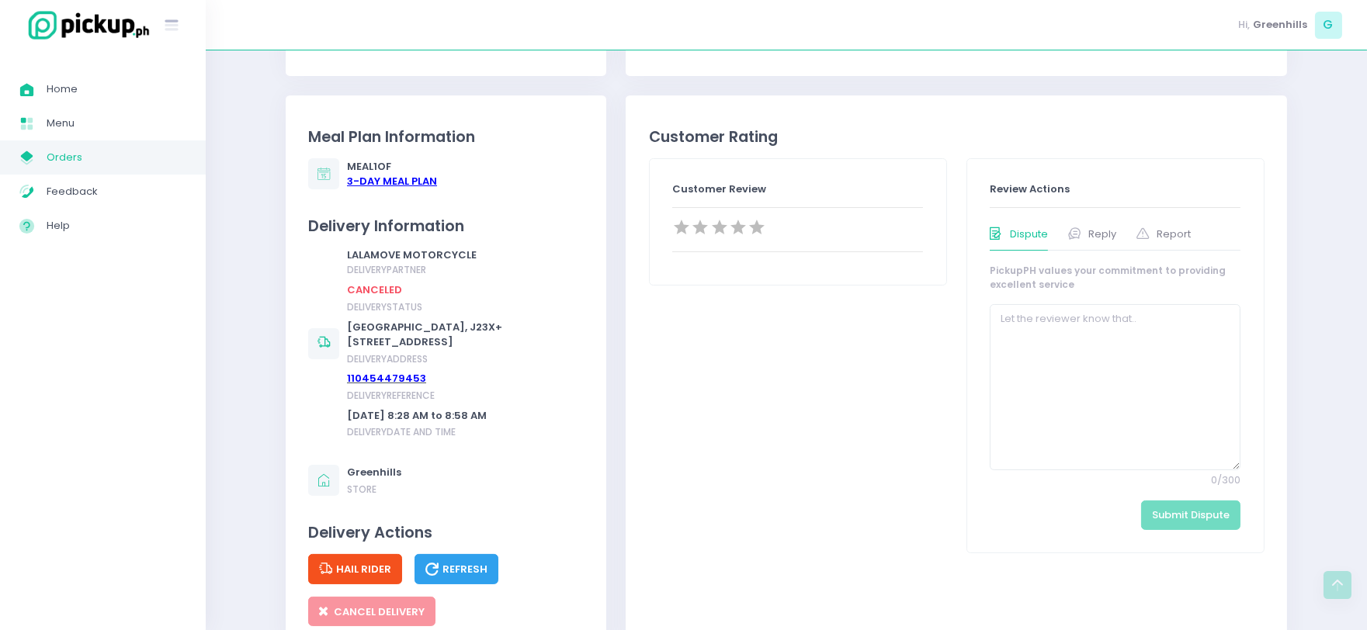
drag, startPoint x: 579, startPoint y: 339, endPoint x: 347, endPoint y: 327, distance: 232.4
click at [347, 327] on div "LALAMOVE MOTORCYCLE delivery partner CANCELED delivery status [GEOGRAPHIC_DATA]…" at bounding box center [446, 344] width 276 height 193
copy div "[GEOGRAPHIC_DATA], J23X+[STREET_ADDRESS]"
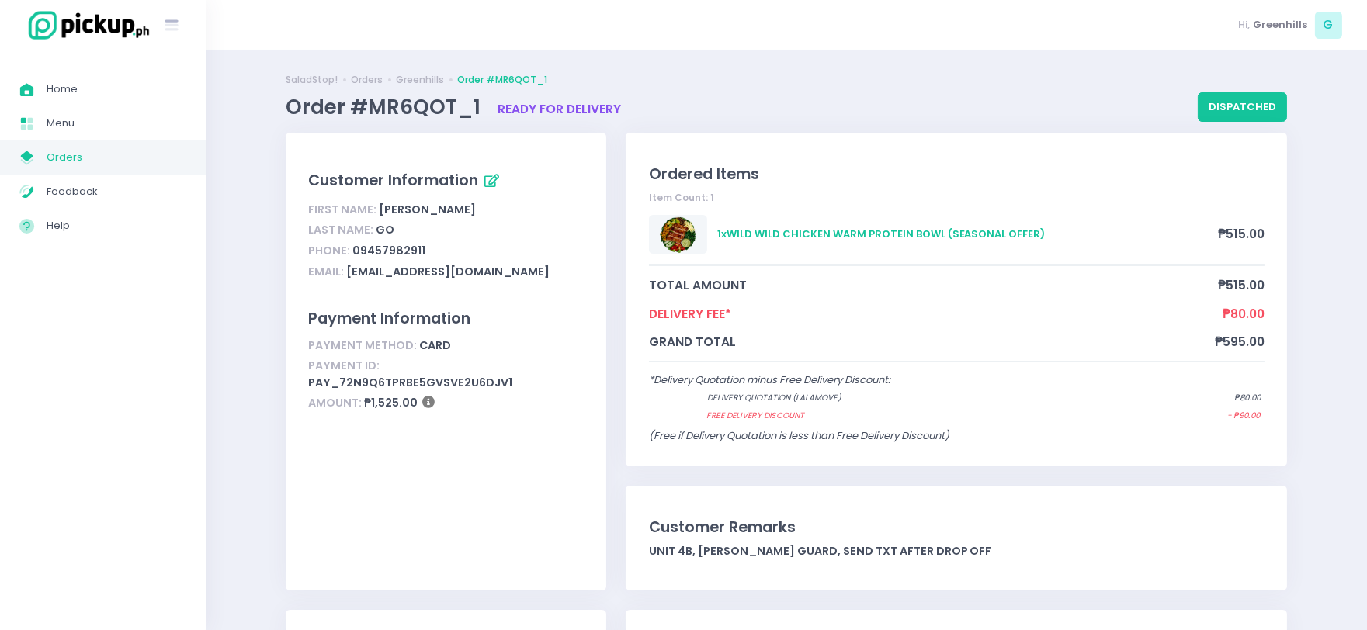
scroll to position [0, 0]
drag, startPoint x: 436, startPoint y: 247, endPoint x: 359, endPoint y: 256, distance: 78.2
click at [359, 256] on div "Phone: [PHONE_NUMBER]" at bounding box center [446, 253] width 276 height 21
copy div "9457982911"
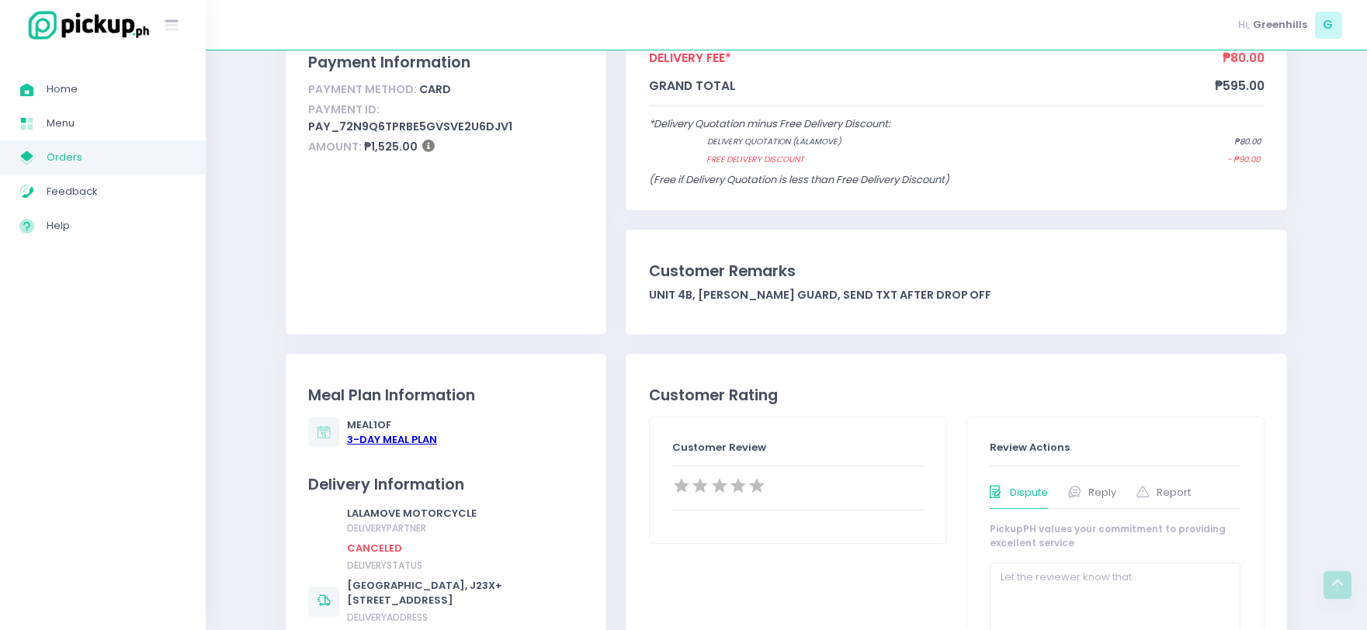
scroll to position [172, 0]
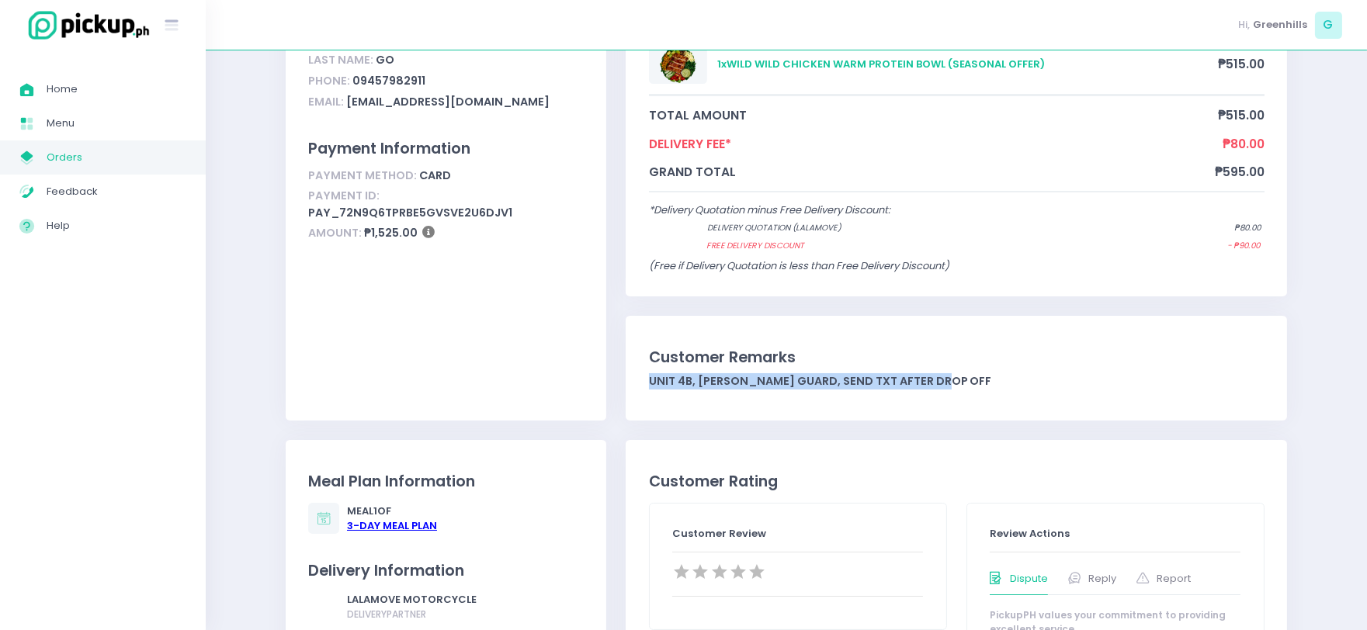
drag, startPoint x: 972, startPoint y: 390, endPoint x: 634, endPoint y: 396, distance: 337.8
click at [634, 396] on div "Customer Remarks Unit 4B, iwan sa guard, send txt after drop off" at bounding box center [957, 368] width 662 height 105
copy div "Unit 4B, [PERSON_NAME] guard, send txt after drop off"
click at [985, 370] on div "Customer Remarks Unit 4B, iwan sa guard, send txt after drop off" at bounding box center [957, 368] width 616 height 44
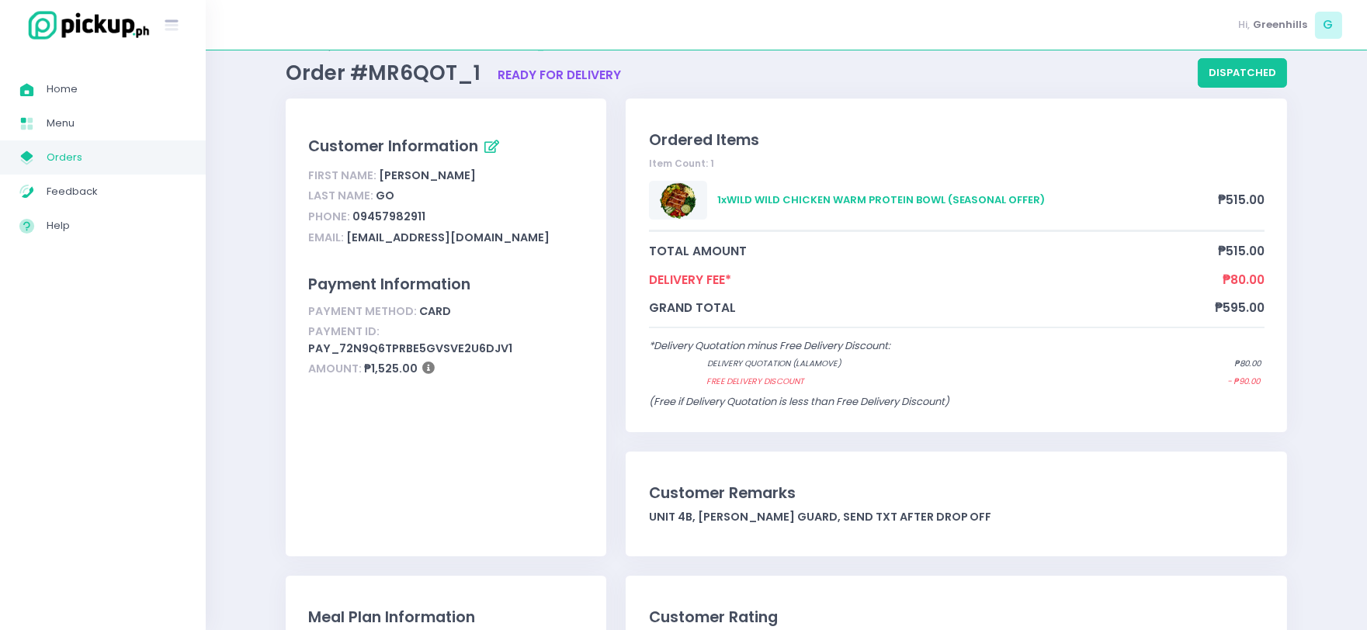
scroll to position [0, 0]
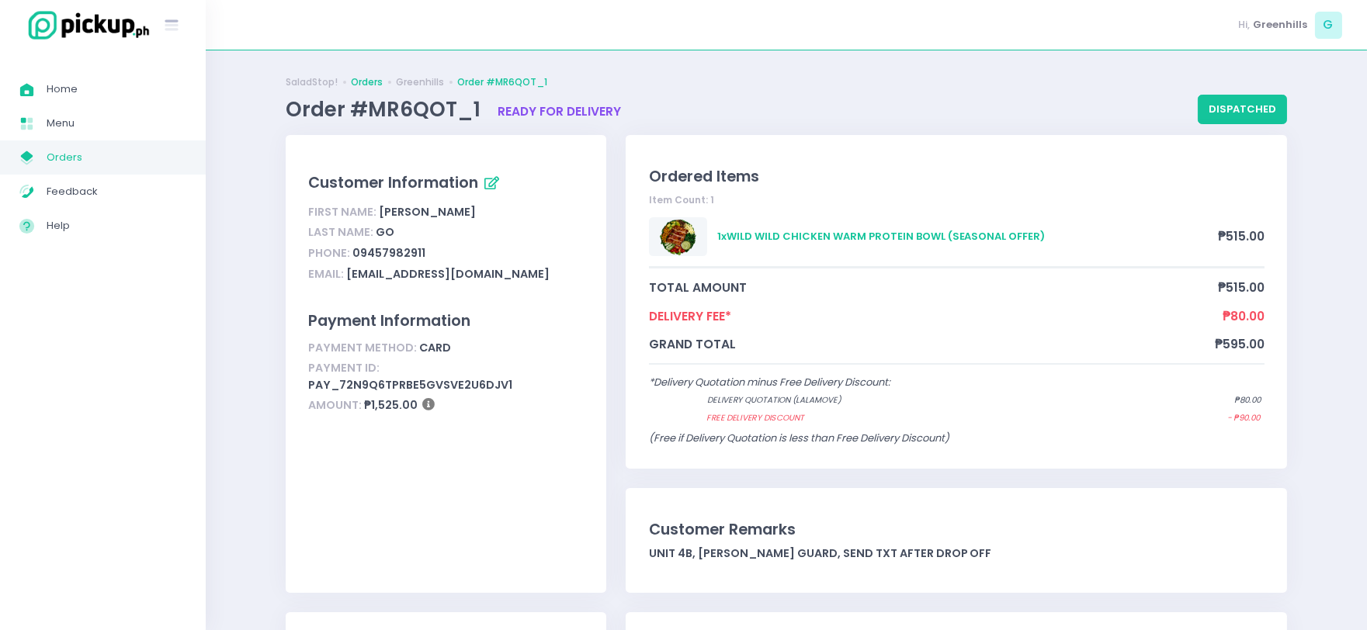
click at [381, 76] on link "Orders" at bounding box center [367, 82] width 32 height 14
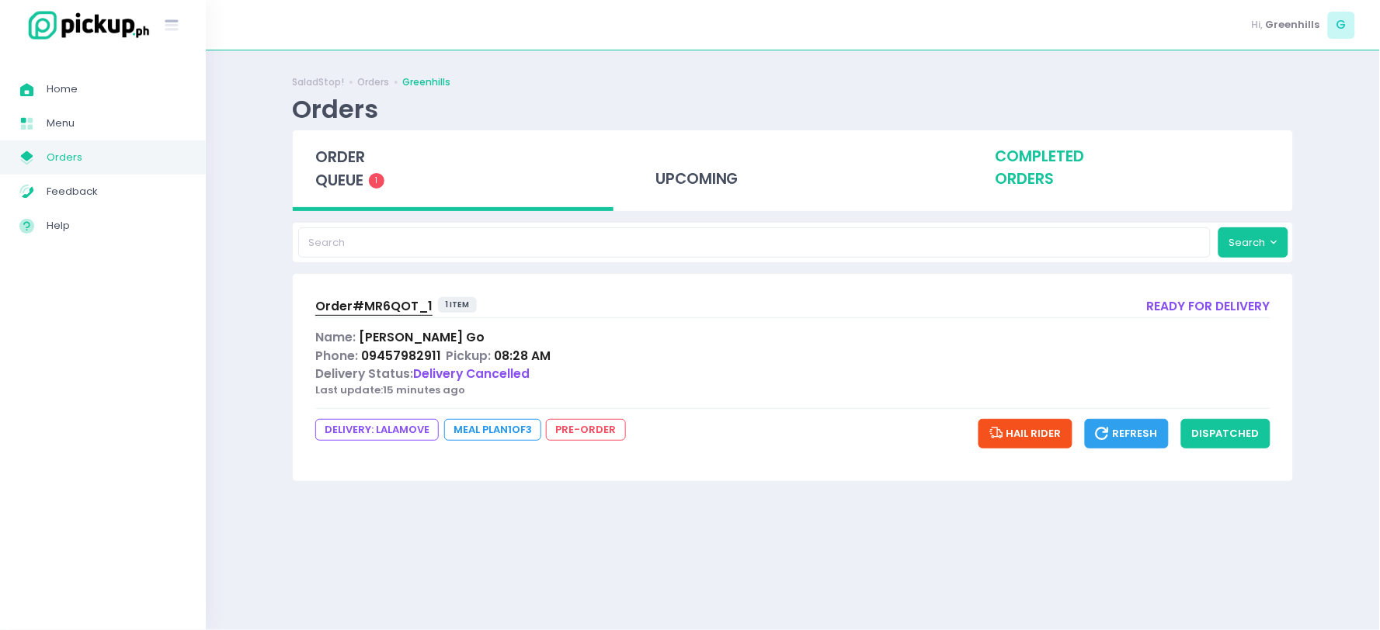
click at [998, 179] on div "completed orders" at bounding box center [1132, 168] width 321 height 76
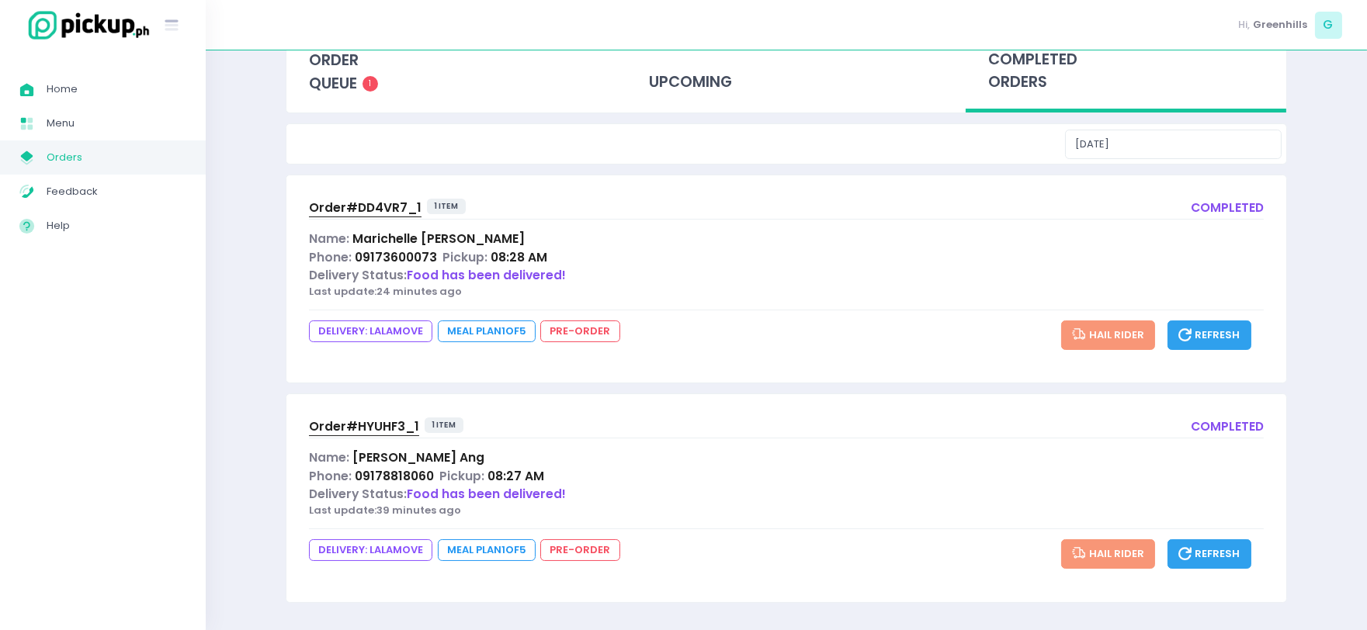
scroll to position [99, 0]
click at [353, 210] on span "Order# DD4VR7_1" at bounding box center [365, 206] width 113 height 16
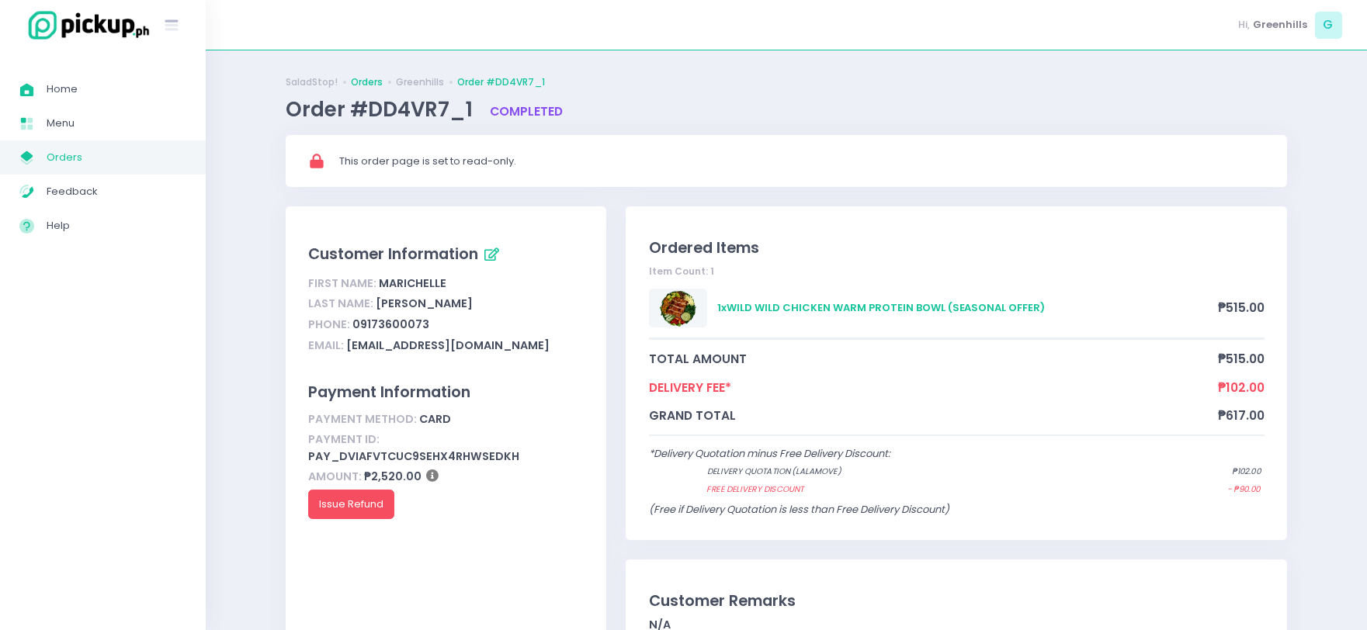
click at [367, 85] on link "Orders" at bounding box center [367, 82] width 32 height 14
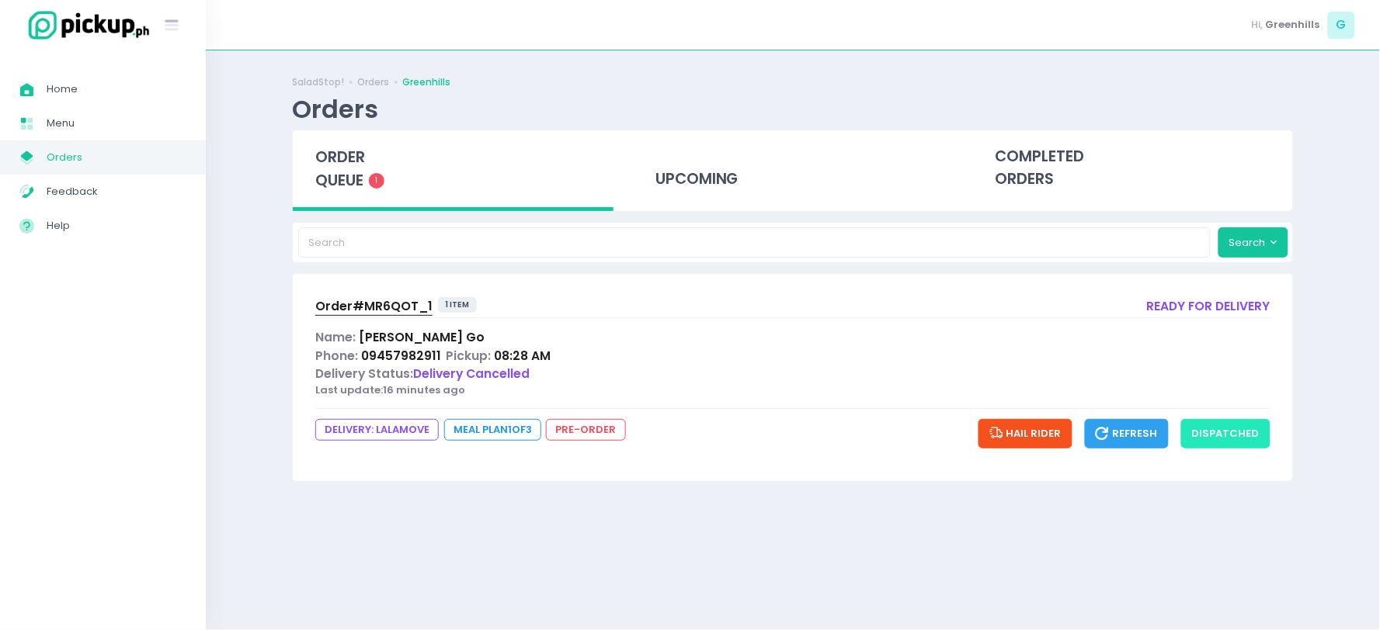
click at [1261, 429] on button "dispatched" at bounding box center [1225, 434] width 89 height 30
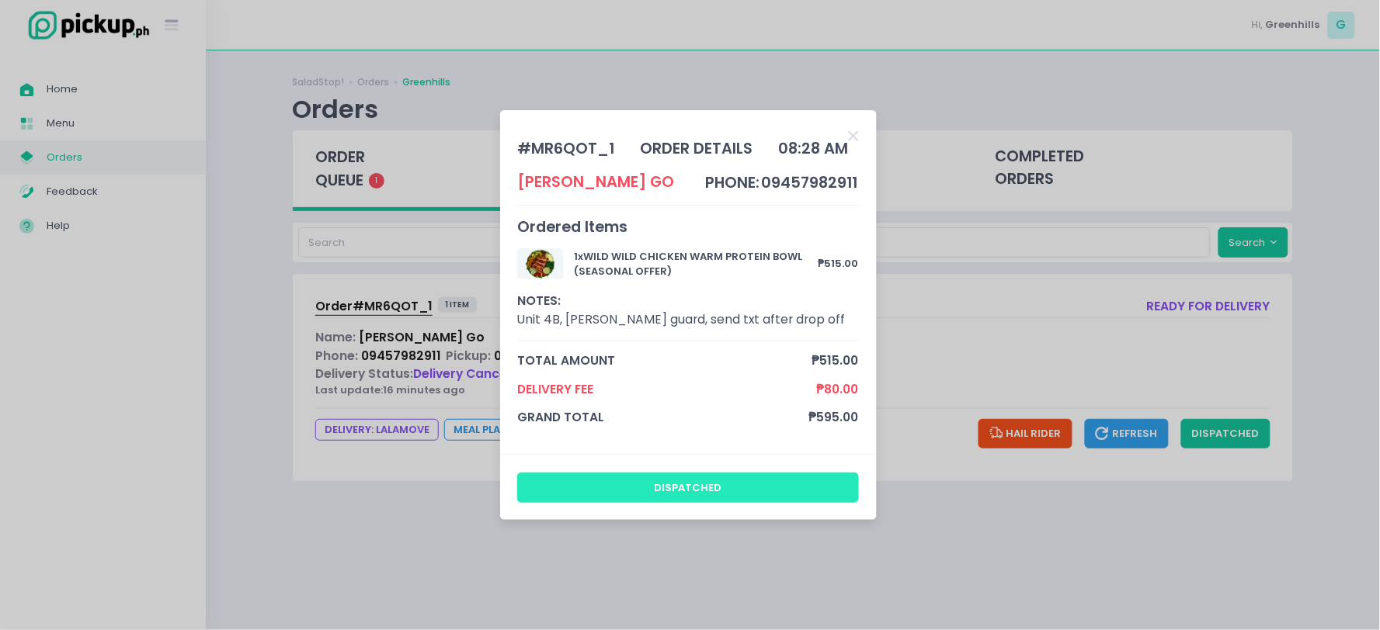
click at [795, 478] on button "dispatched" at bounding box center [688, 488] width 342 height 30
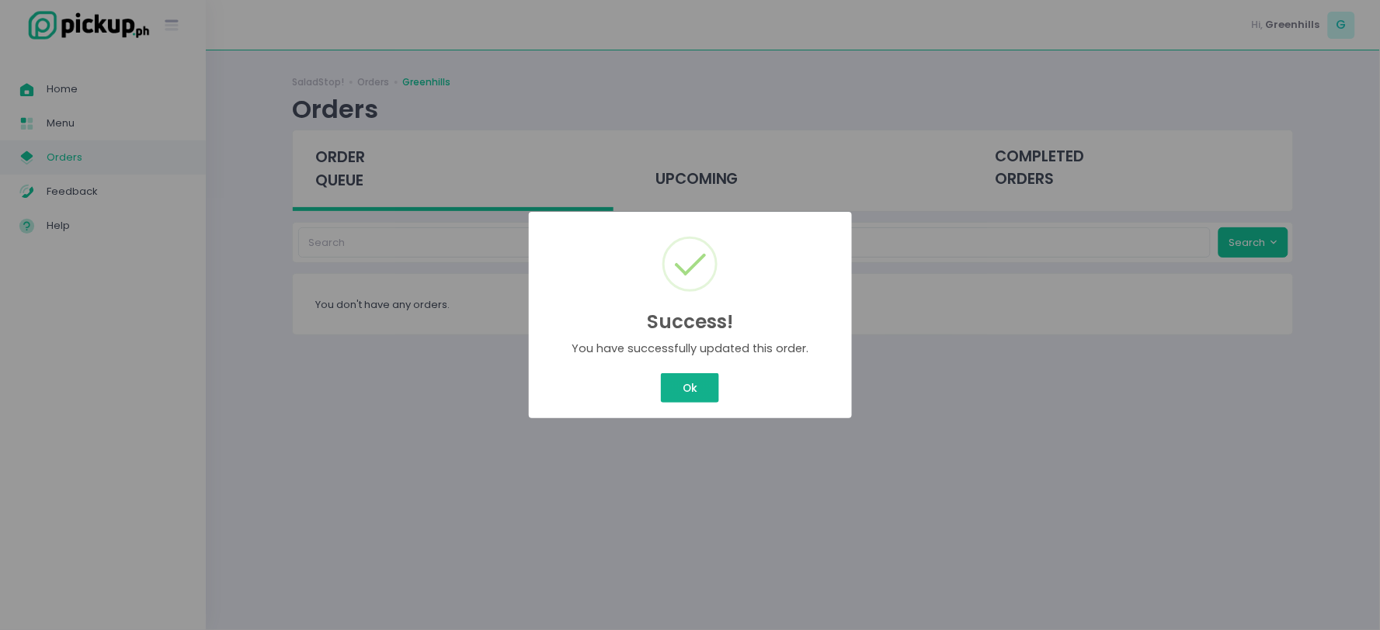
click at [678, 387] on button "Ok" at bounding box center [689, 388] width 57 height 30
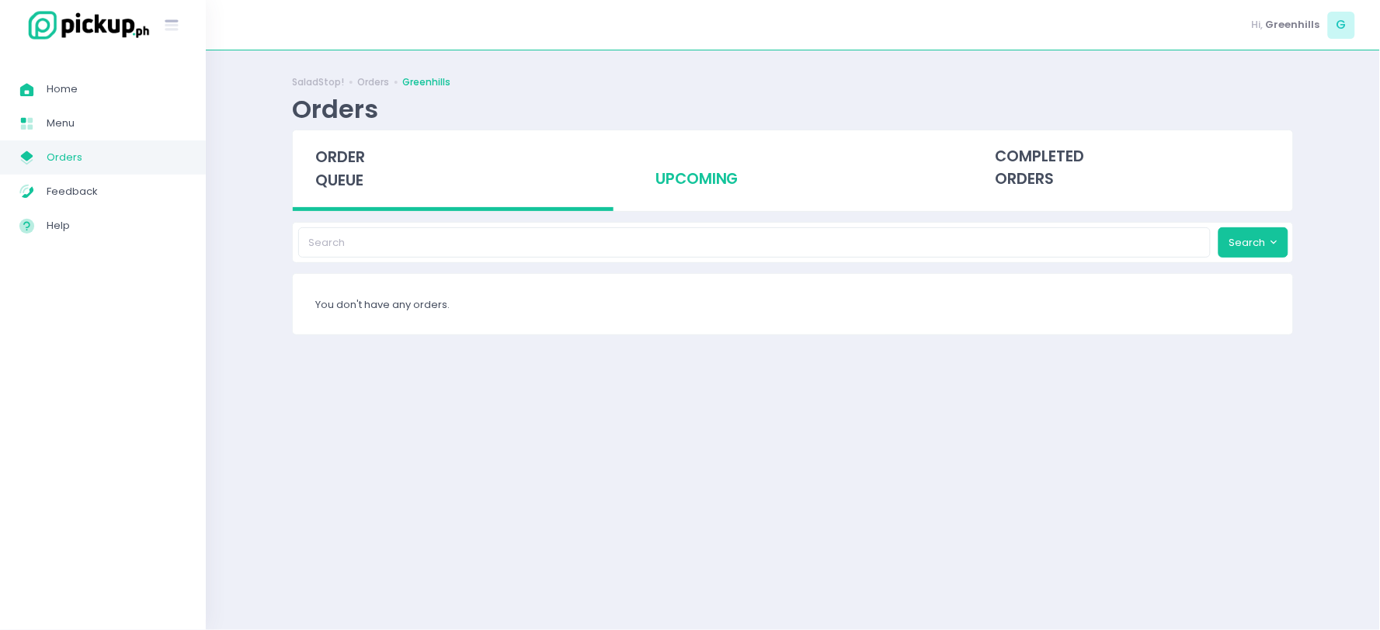
click at [762, 197] on div "upcoming" at bounding box center [793, 168] width 321 height 76
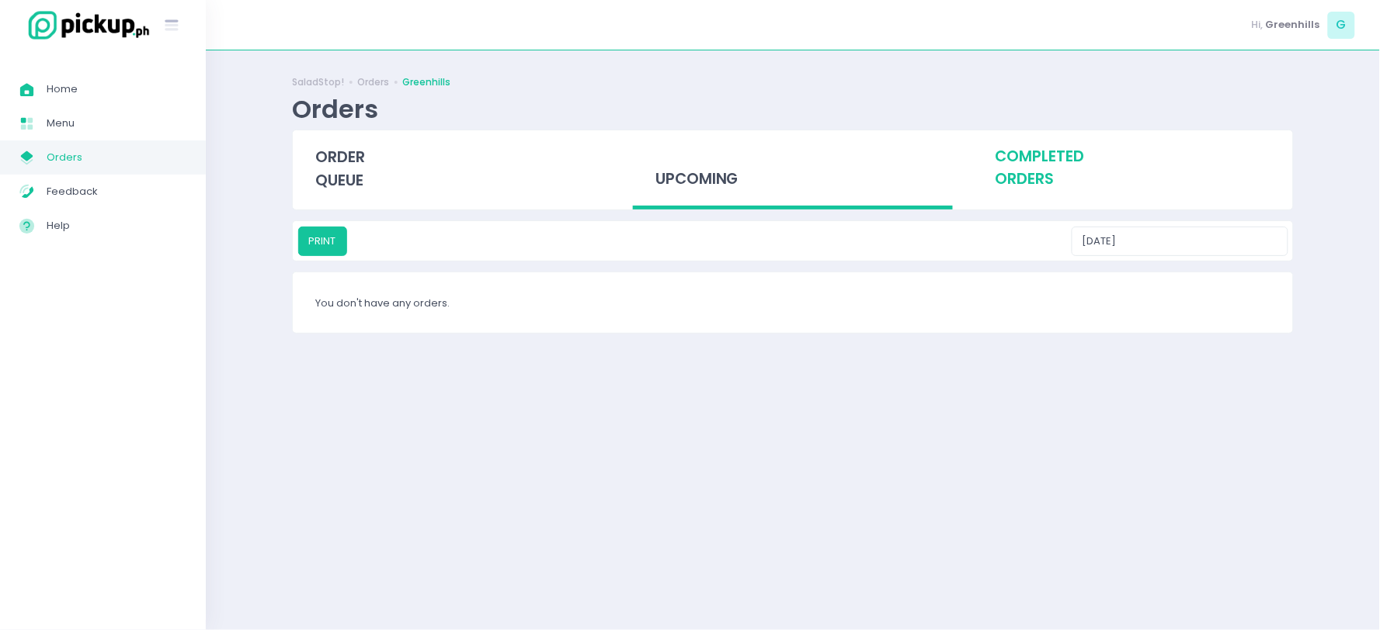
click at [1044, 159] on div "completed orders" at bounding box center [1132, 168] width 321 height 76
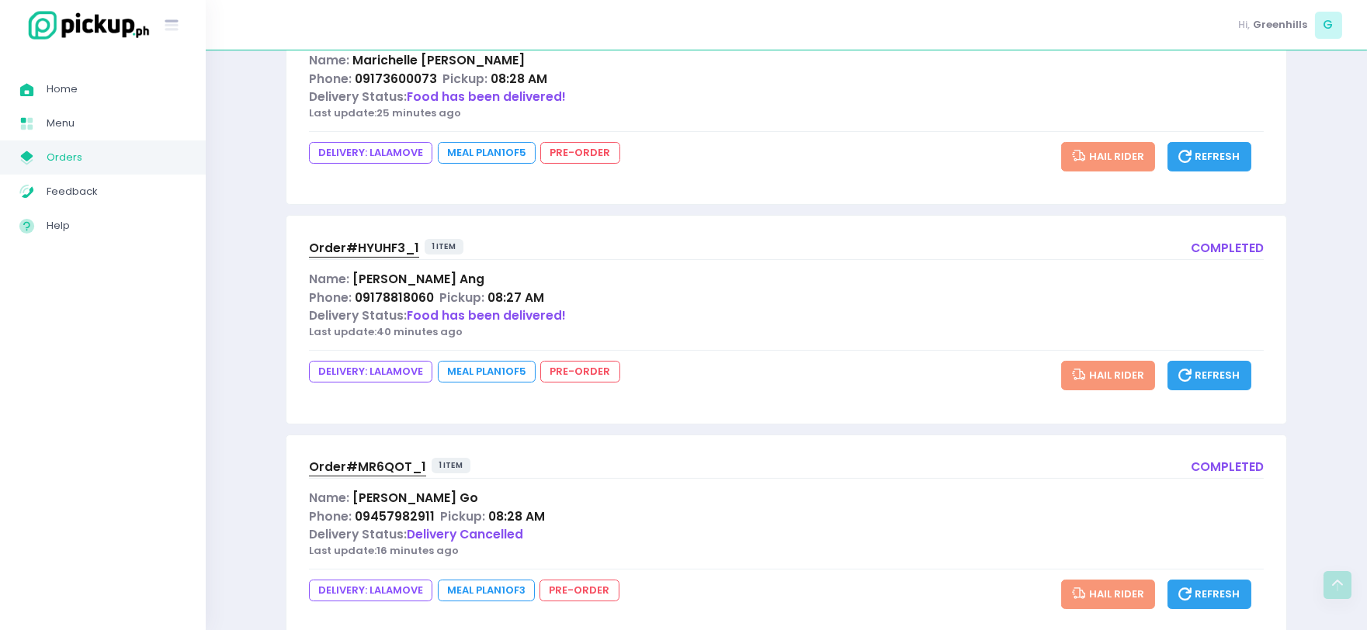
scroll to position [233, 0]
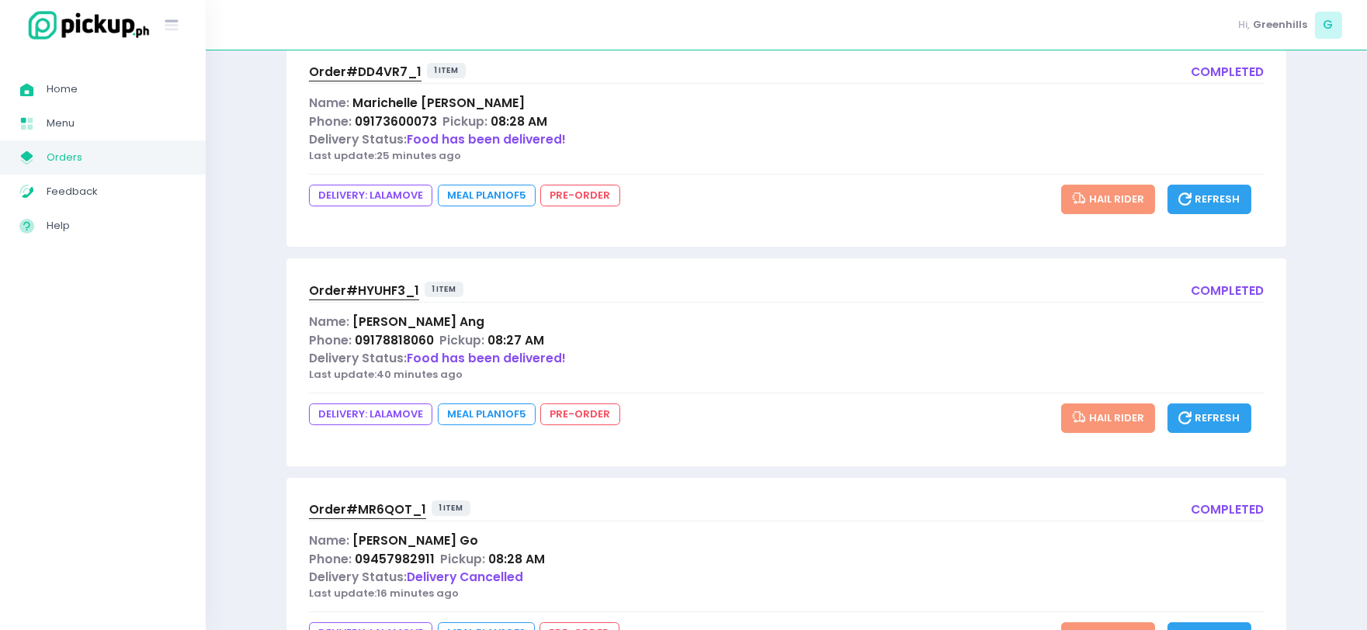
click at [376, 289] on span "Order# HYUHF3_1" at bounding box center [364, 291] width 110 height 16
